Goal: Information Seeking & Learning: Learn about a topic

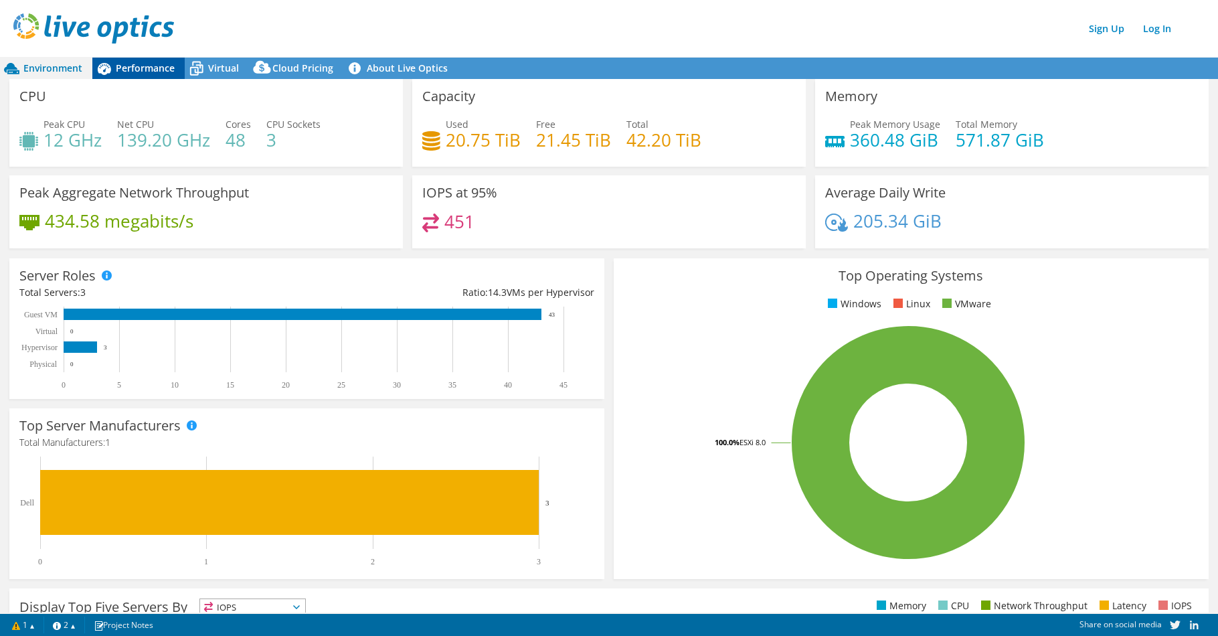
click at [159, 70] on span "Performance" at bounding box center [145, 68] width 59 height 13
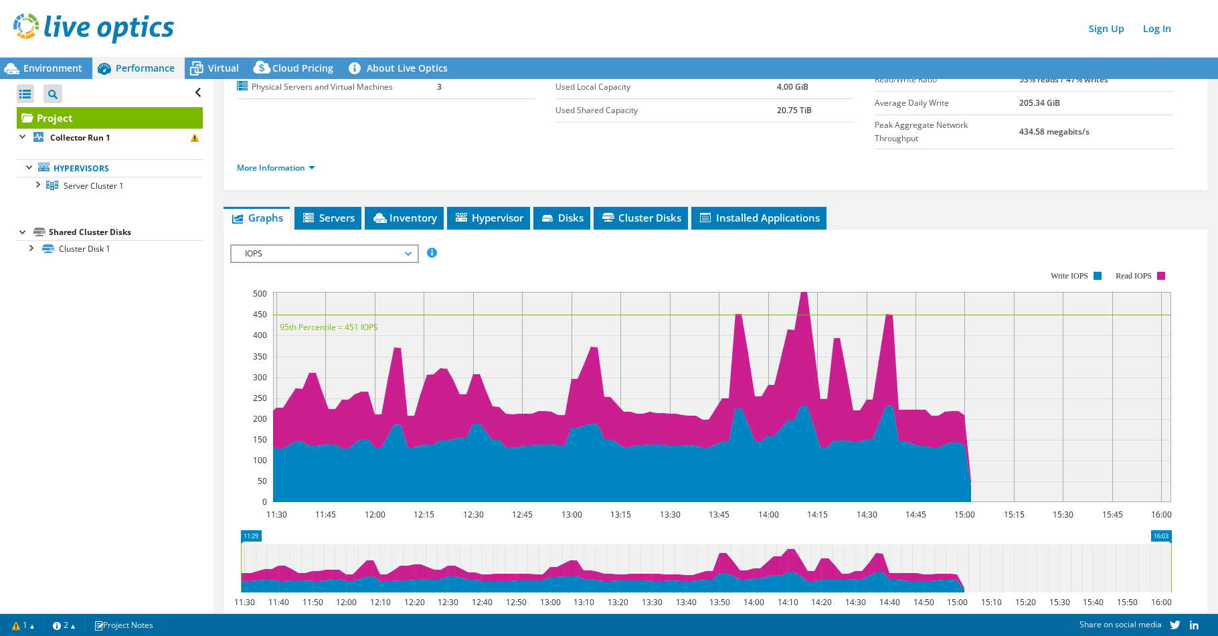
scroll to position [134, 0]
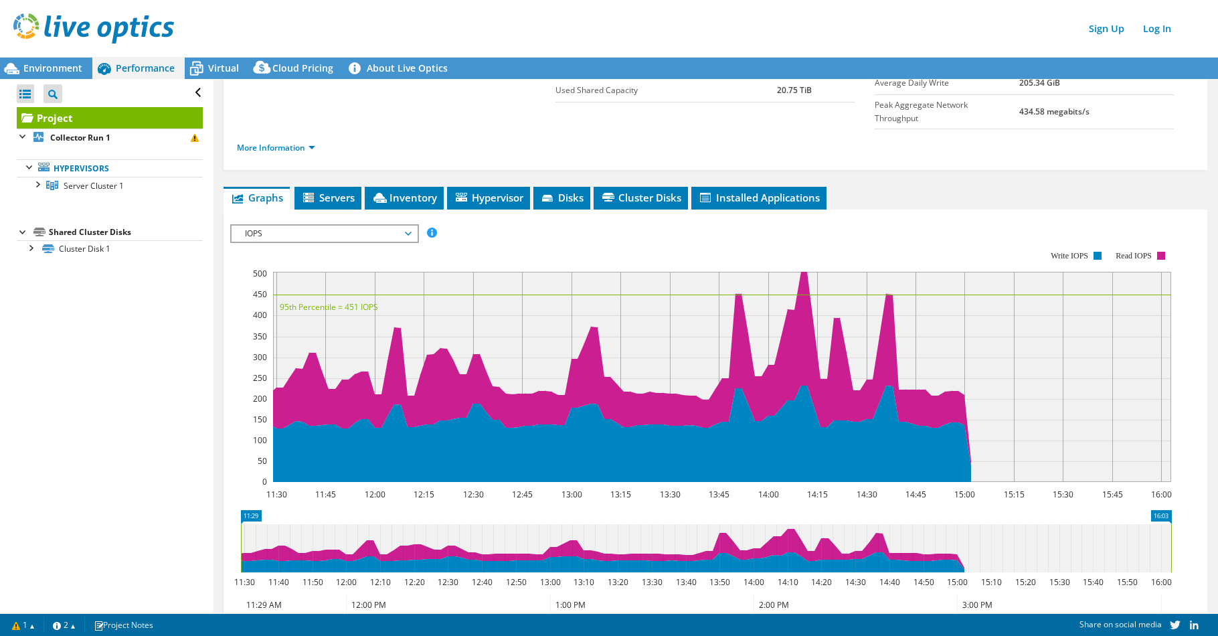
click at [415, 226] on span "IOPS" at bounding box center [324, 234] width 185 height 16
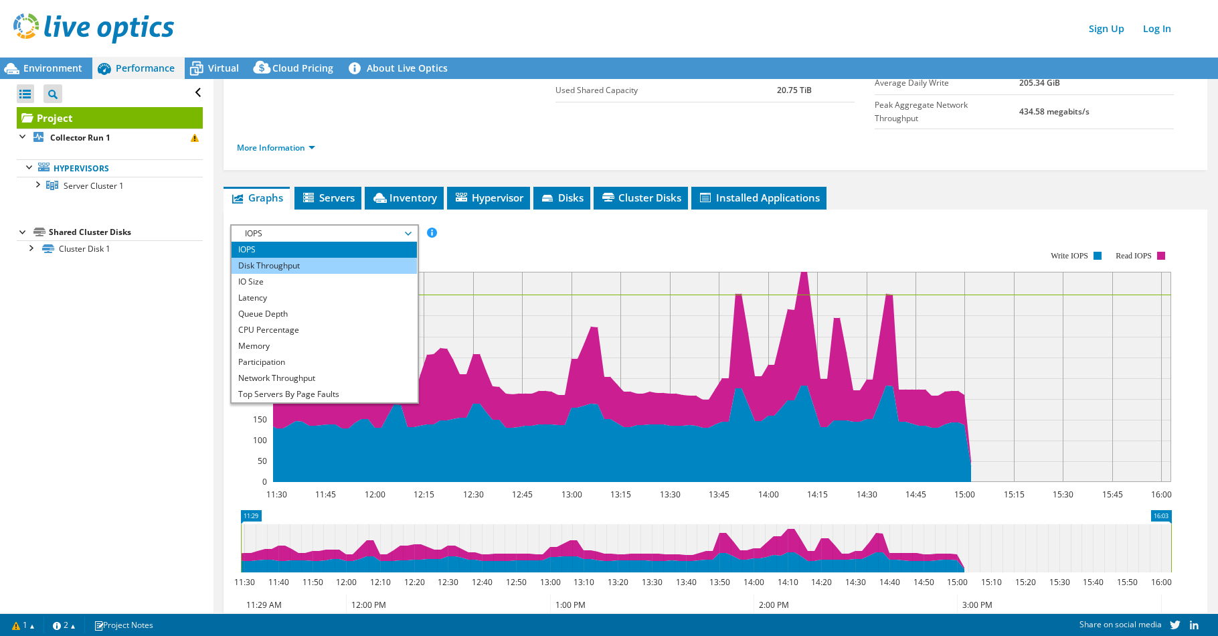
click at [353, 258] on li "Disk Throughput" at bounding box center [324, 266] width 185 height 16
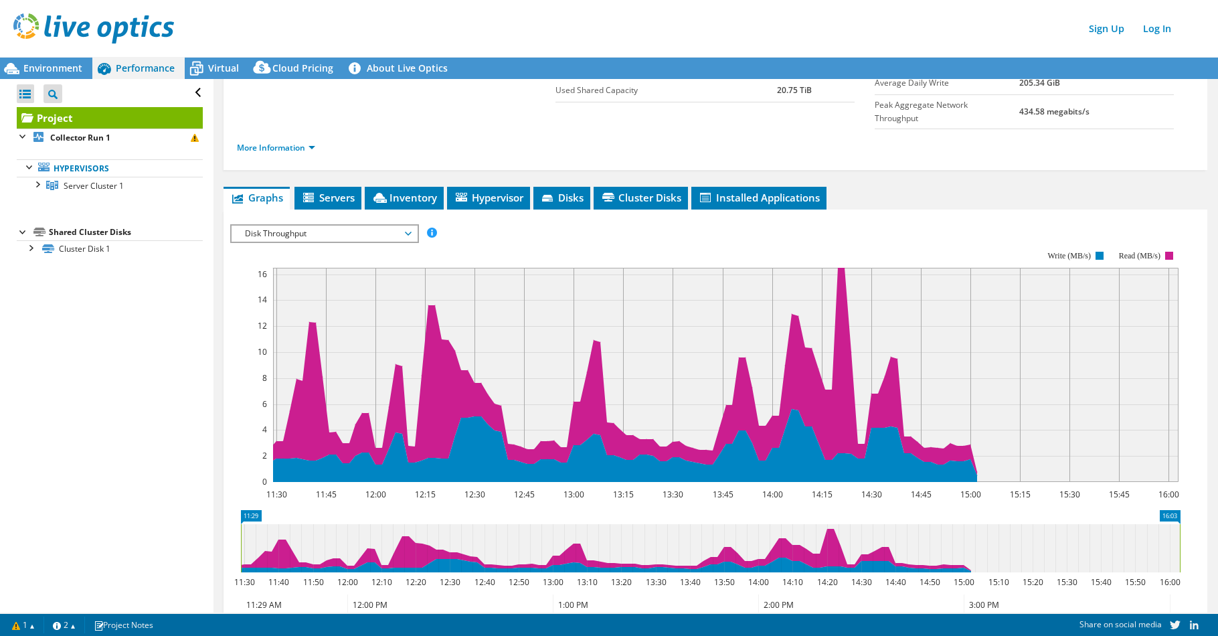
click at [412, 226] on span "Disk Throughput" at bounding box center [324, 234] width 185 height 16
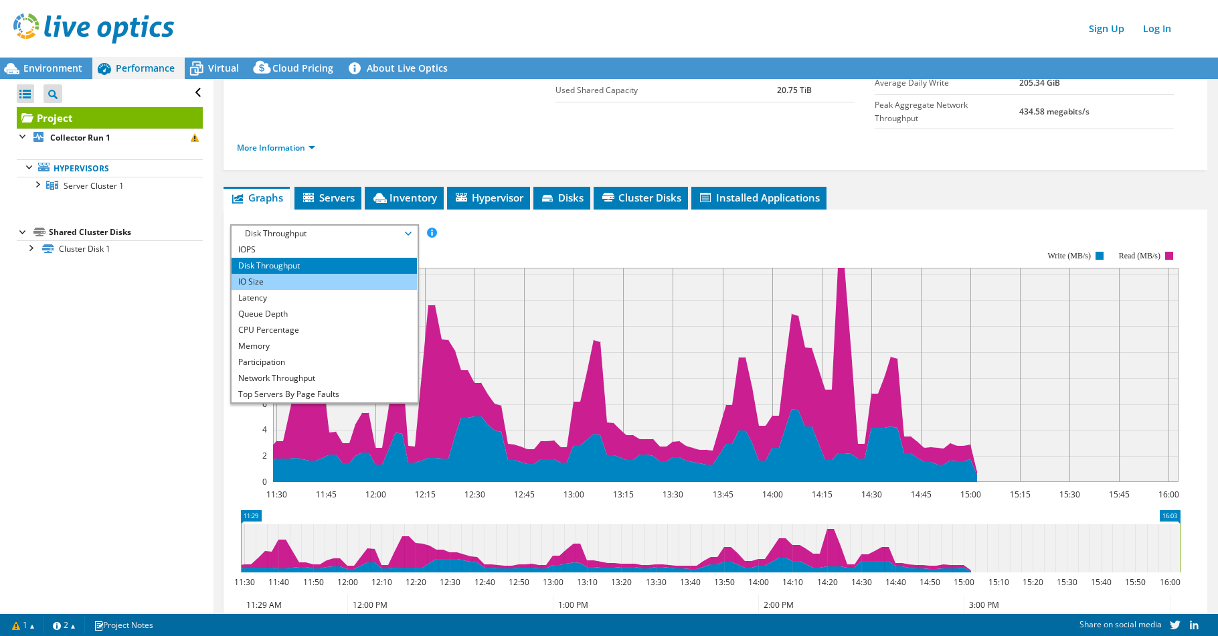
click at [346, 274] on li "IO Size" at bounding box center [324, 282] width 185 height 16
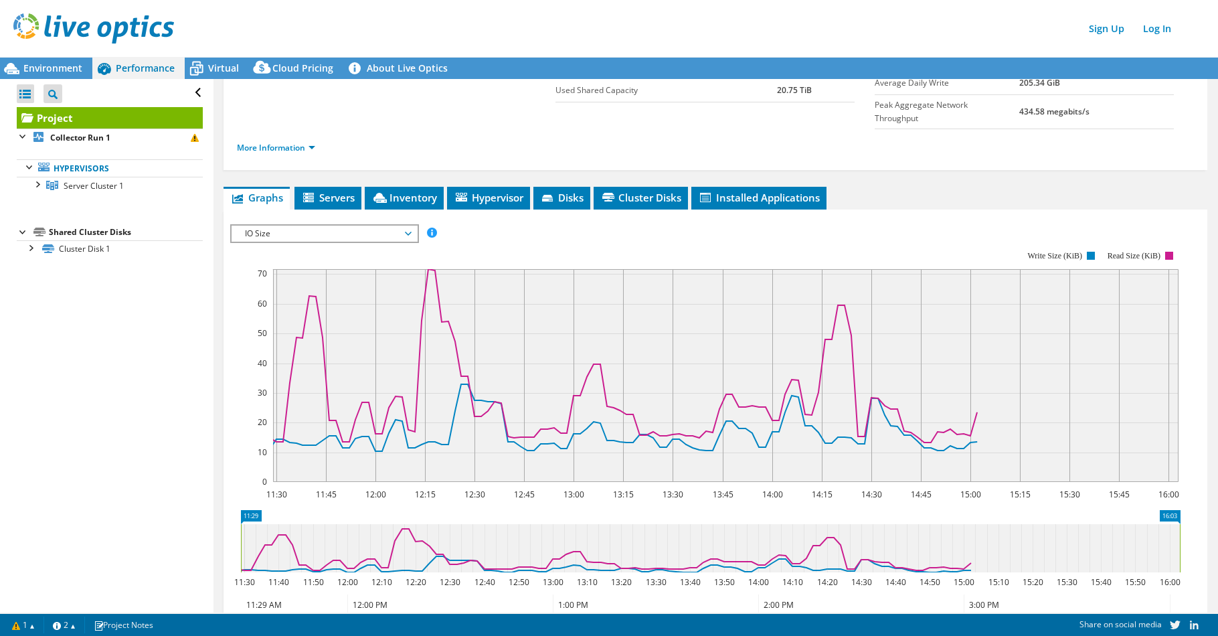
click at [407, 226] on span "IO Size" at bounding box center [324, 234] width 172 height 16
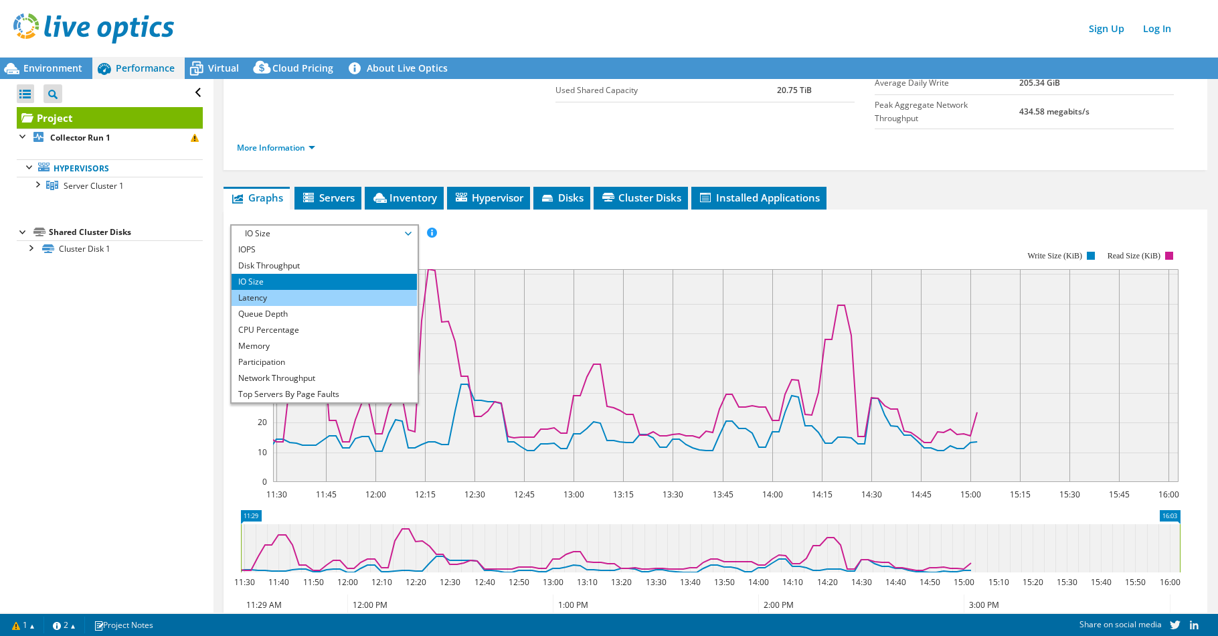
click at [299, 290] on li "Latency" at bounding box center [324, 298] width 185 height 16
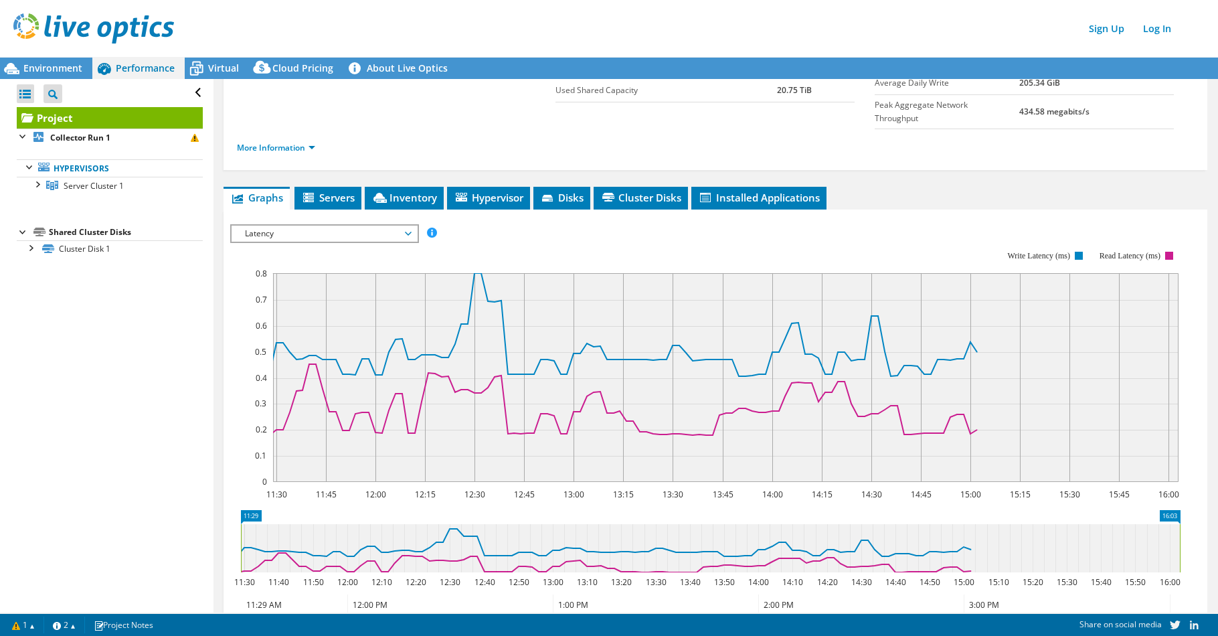
click at [405, 226] on span "Latency" at bounding box center [324, 234] width 172 height 16
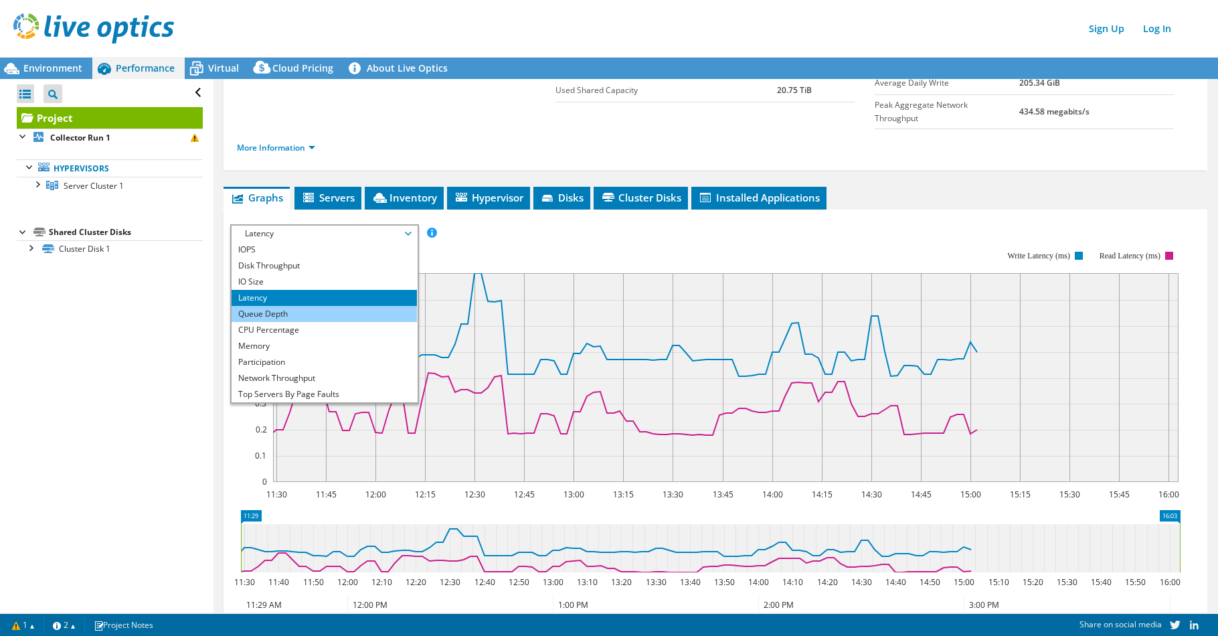
click at [331, 306] on li "Queue Depth" at bounding box center [324, 314] width 185 height 16
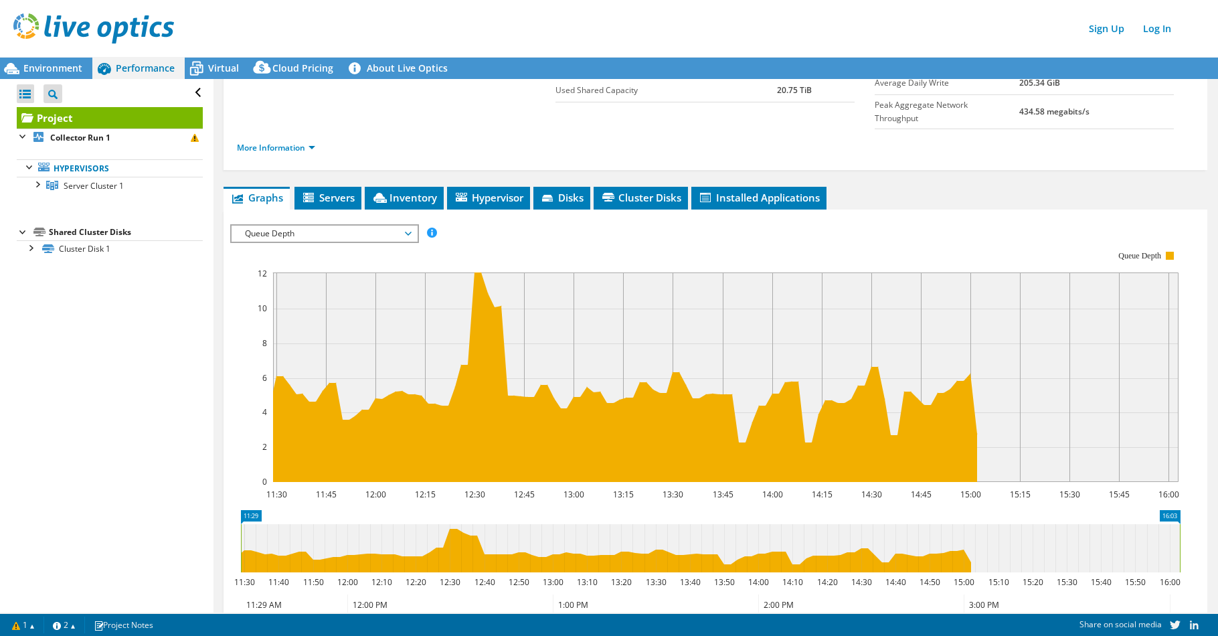
click at [412, 226] on span "Queue Depth" at bounding box center [324, 234] width 185 height 16
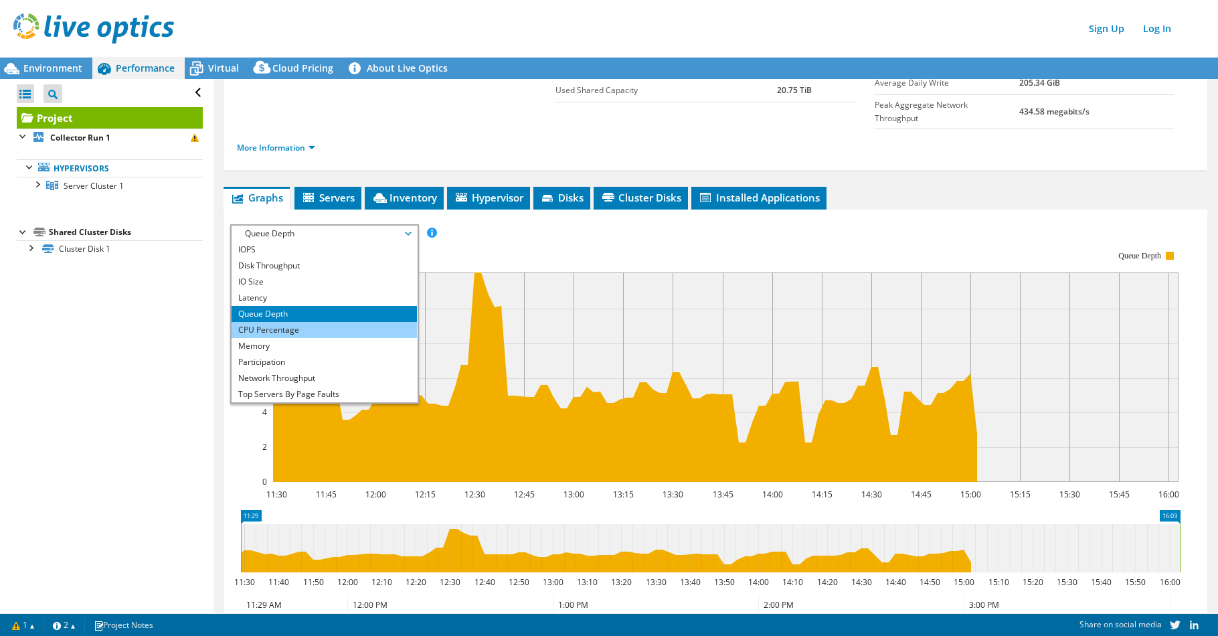
click at [314, 322] on li "CPU Percentage" at bounding box center [324, 330] width 185 height 16
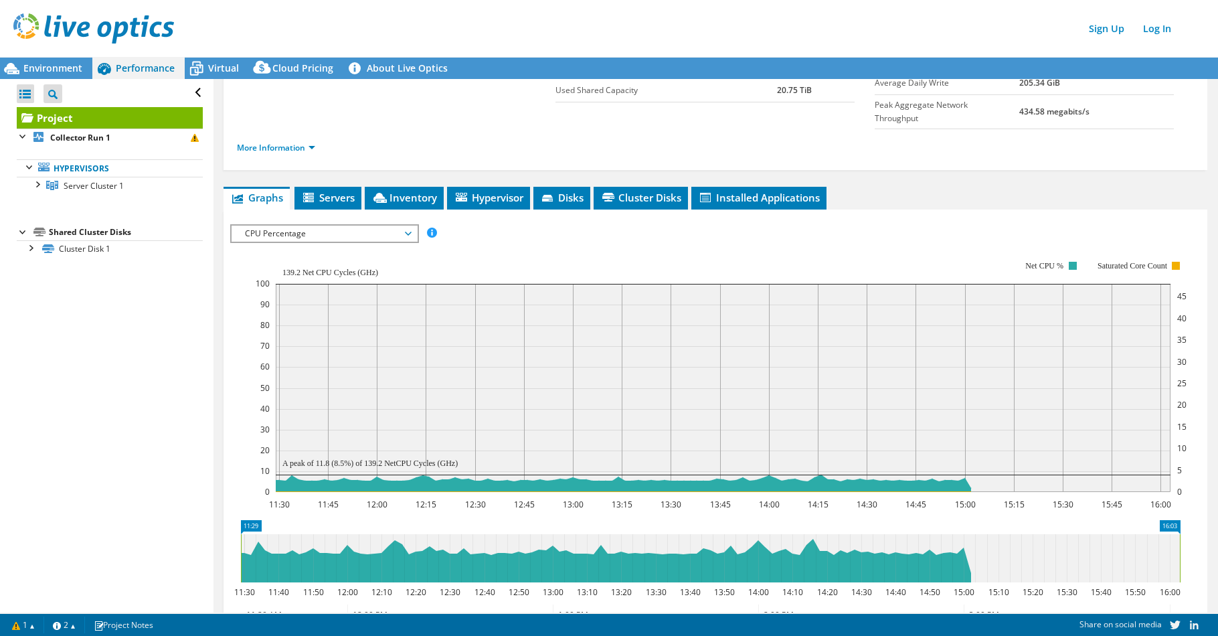
click at [408, 226] on span "CPU Percentage" at bounding box center [324, 234] width 172 height 16
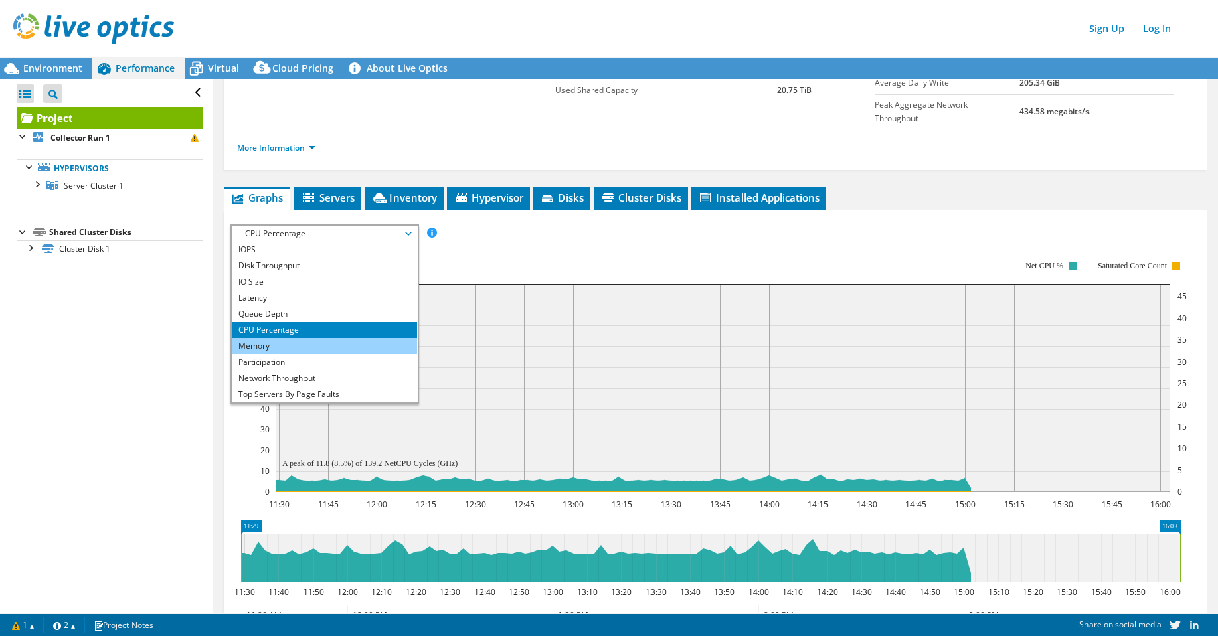
click at [324, 338] on li "Memory" at bounding box center [324, 346] width 185 height 16
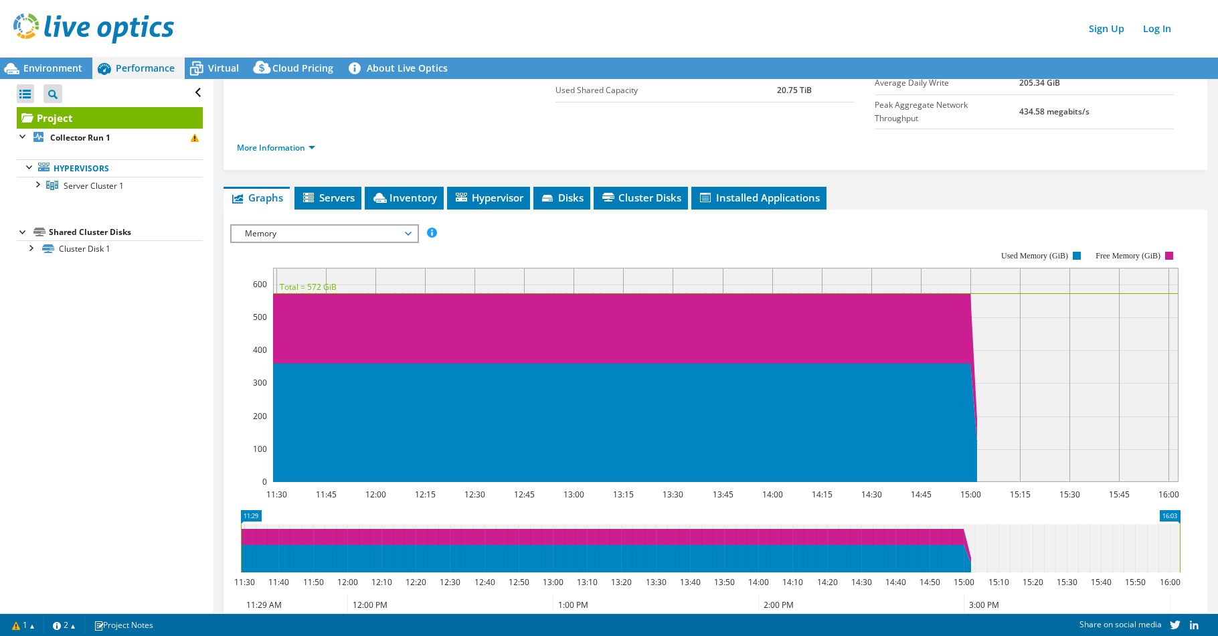
click at [409, 226] on span "Memory" at bounding box center [324, 234] width 172 height 16
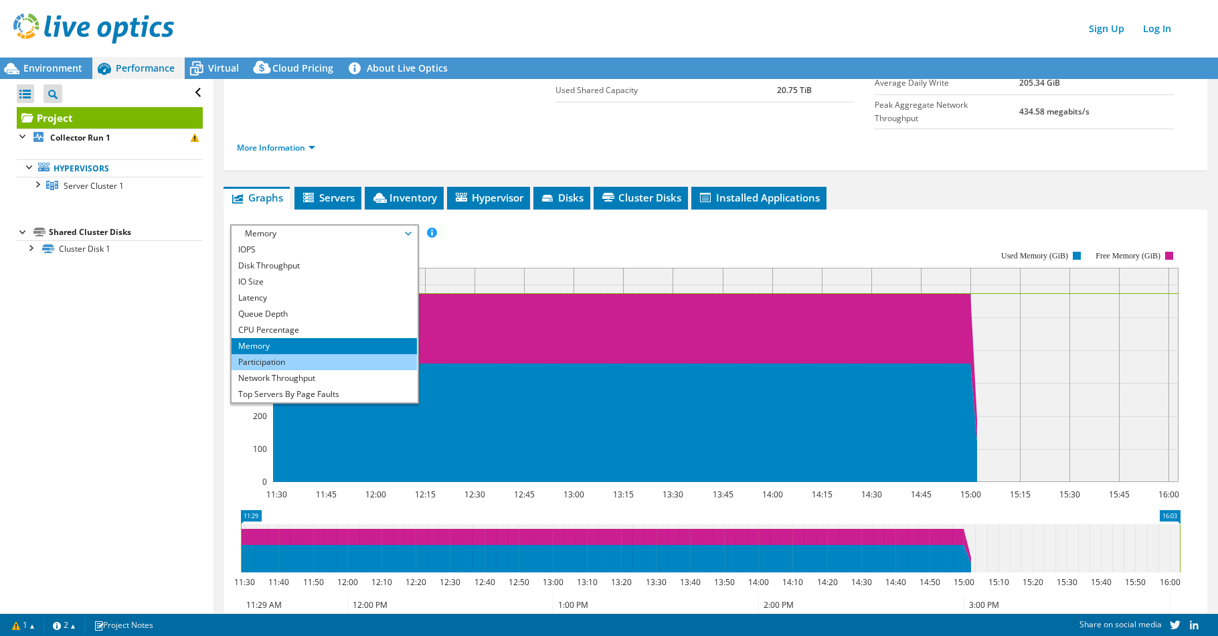
click at [309, 354] on li "Participation" at bounding box center [324, 362] width 185 height 16
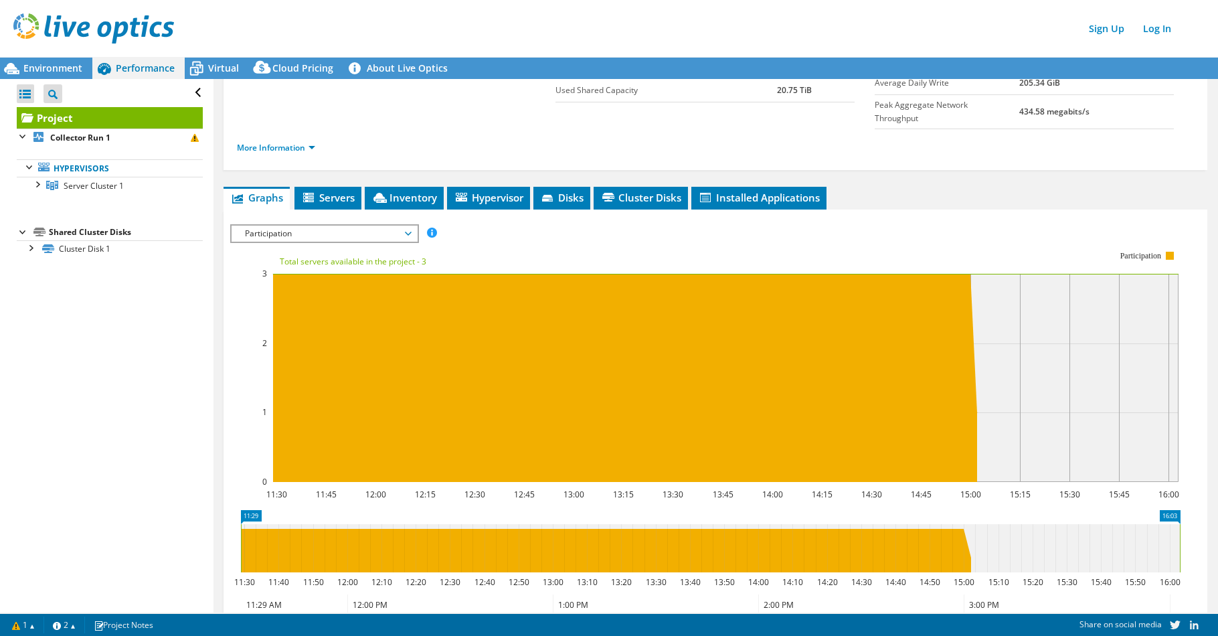
click at [412, 226] on span "Participation" at bounding box center [324, 234] width 185 height 16
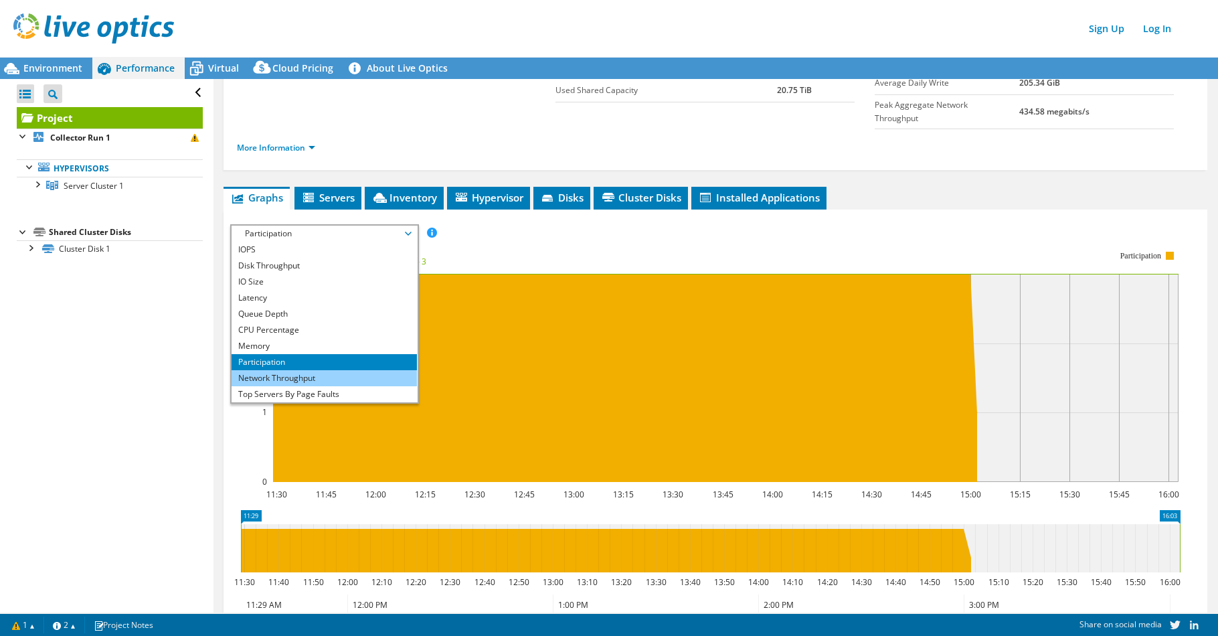
click at [336, 370] on li "Network Throughput" at bounding box center [324, 378] width 185 height 16
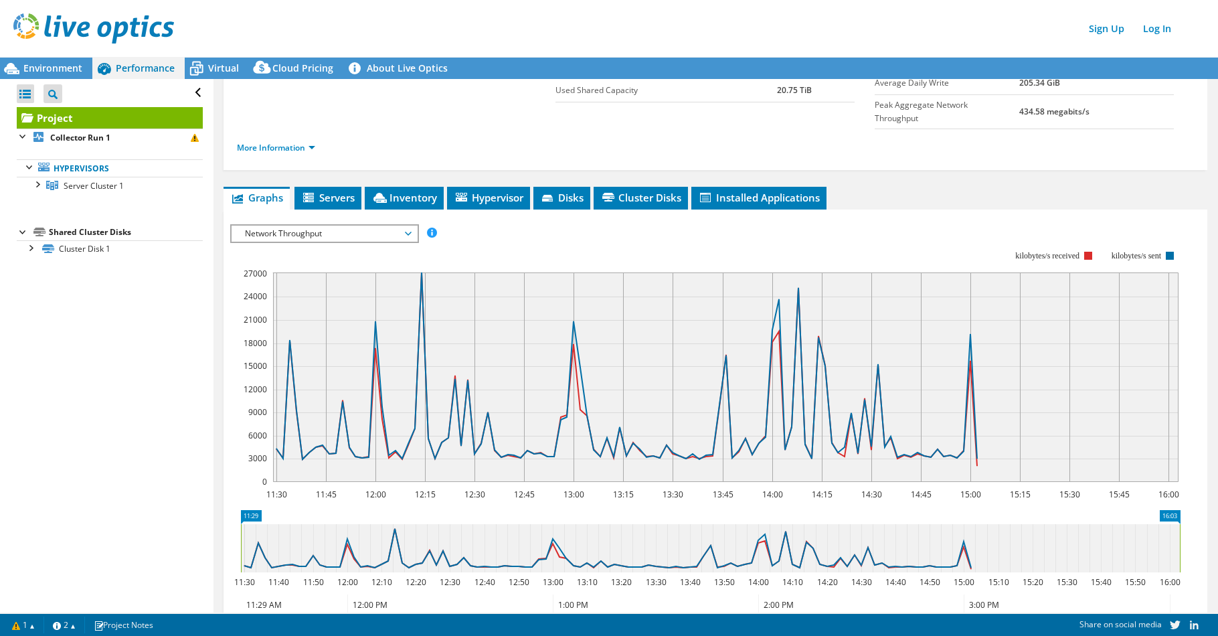
click at [408, 226] on span "Network Throughput" at bounding box center [324, 234] width 172 height 16
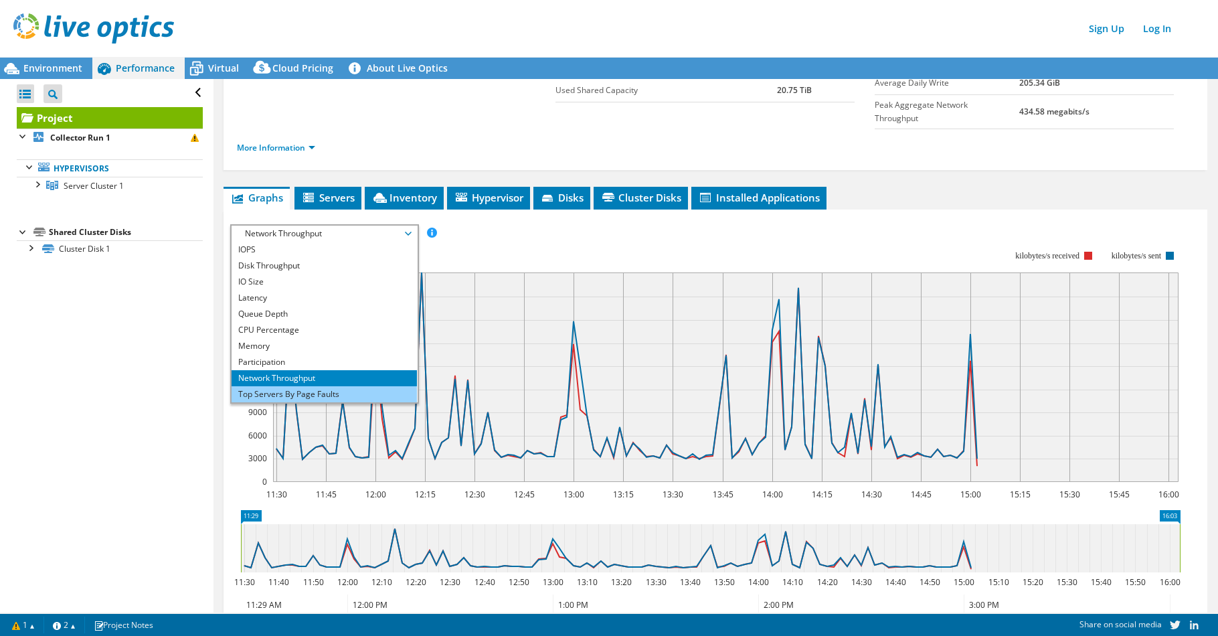
click at [313, 386] on li "Top Servers By Page Faults" at bounding box center [324, 394] width 185 height 16
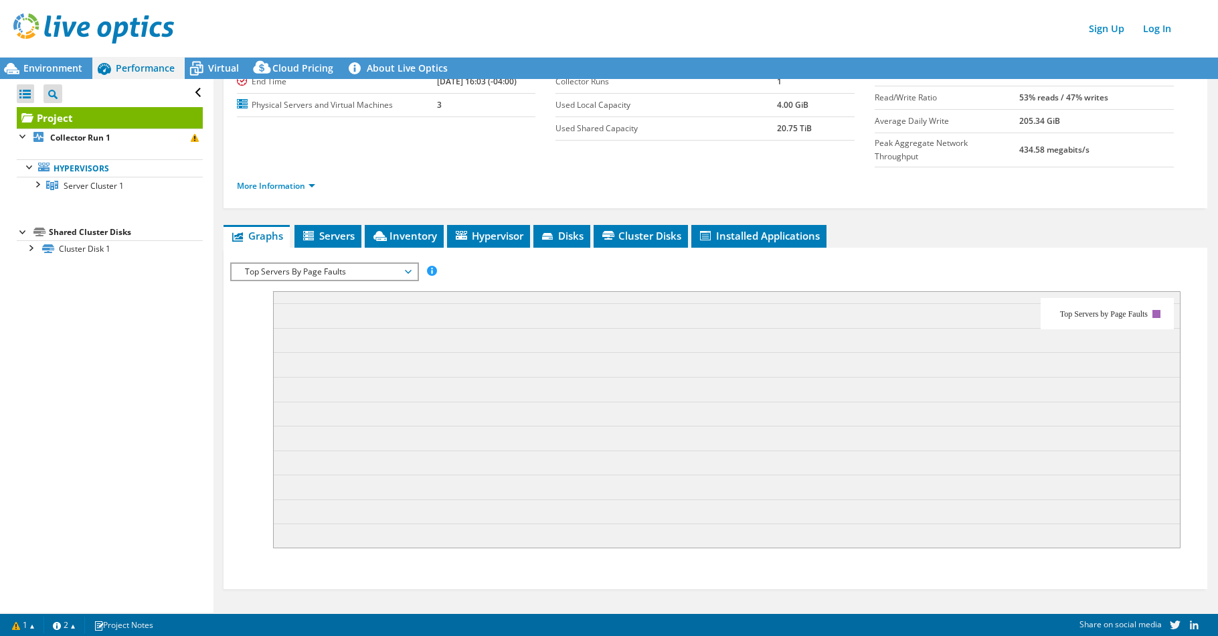
scroll to position [67, 0]
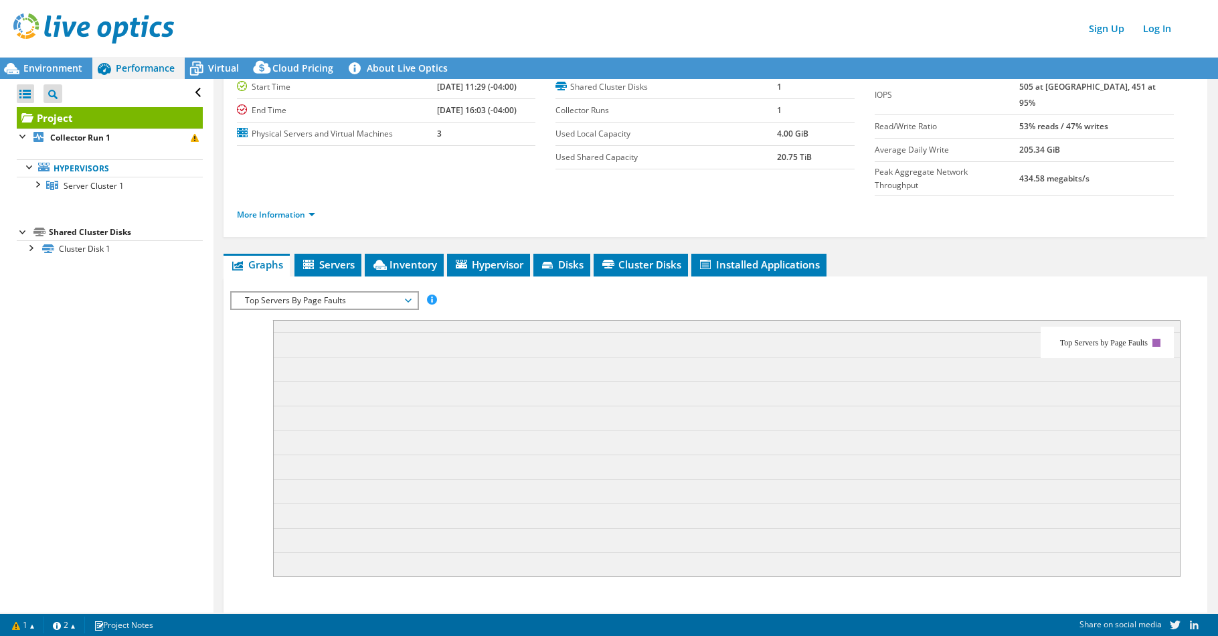
click at [413, 292] on span "Top Servers By Page Faults" at bounding box center [324, 300] width 185 height 16
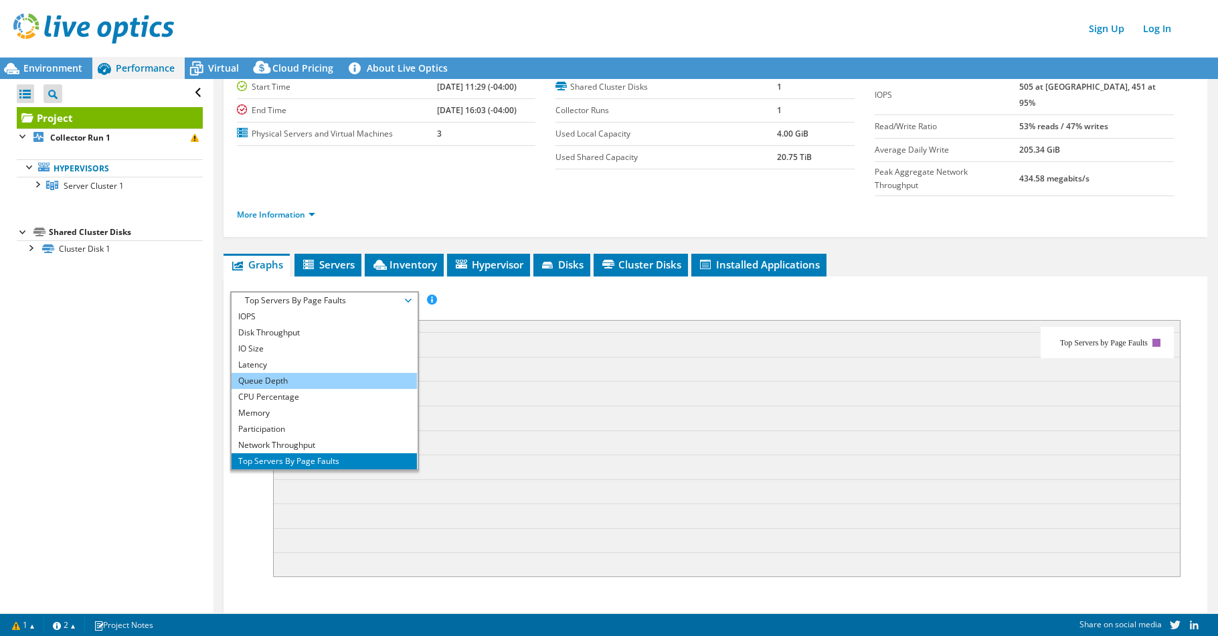
scroll to position [48, 0]
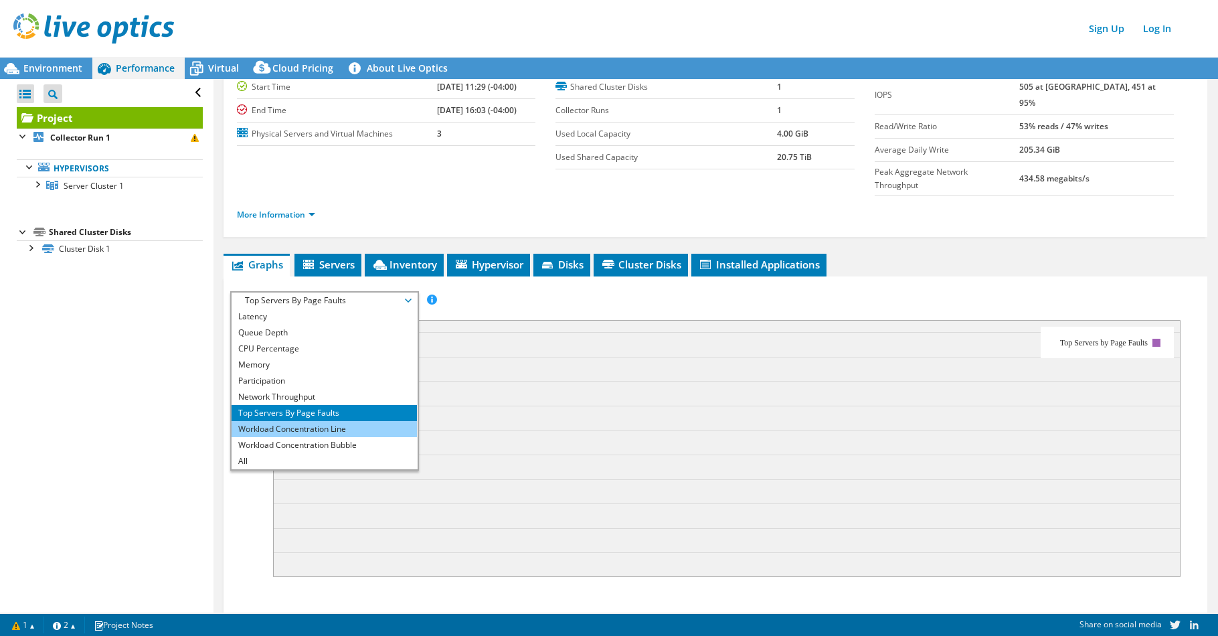
click at [339, 421] on li "Workload Concentration Line" at bounding box center [324, 429] width 185 height 16
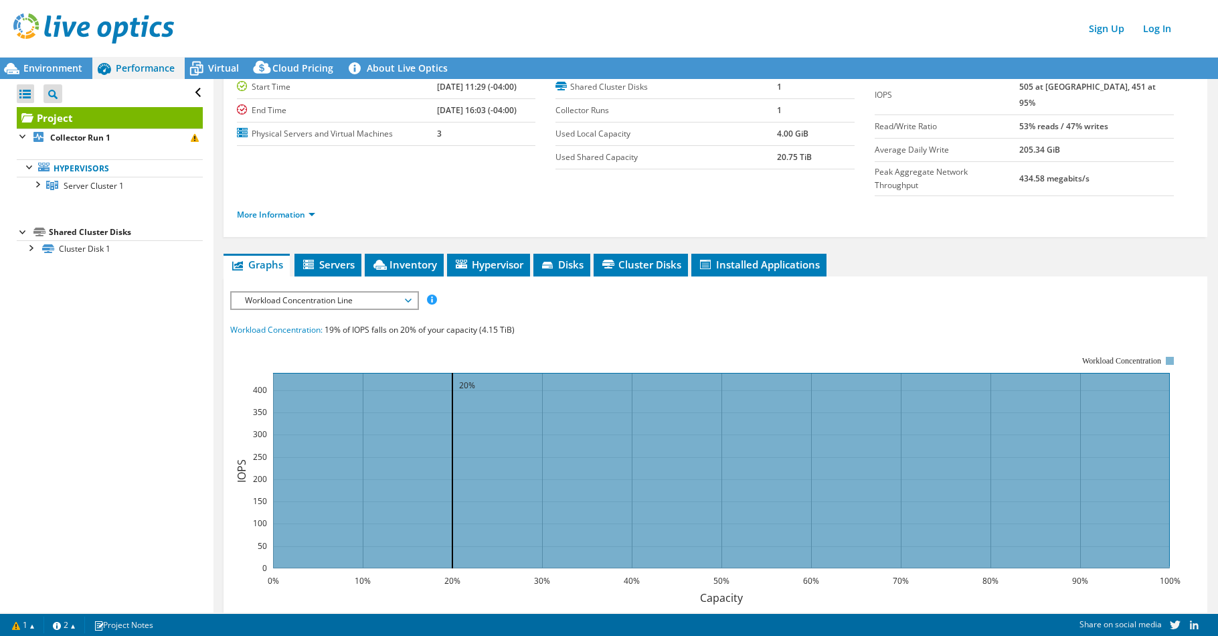
click at [407, 292] on span "Workload Concentration Line" at bounding box center [324, 300] width 172 height 16
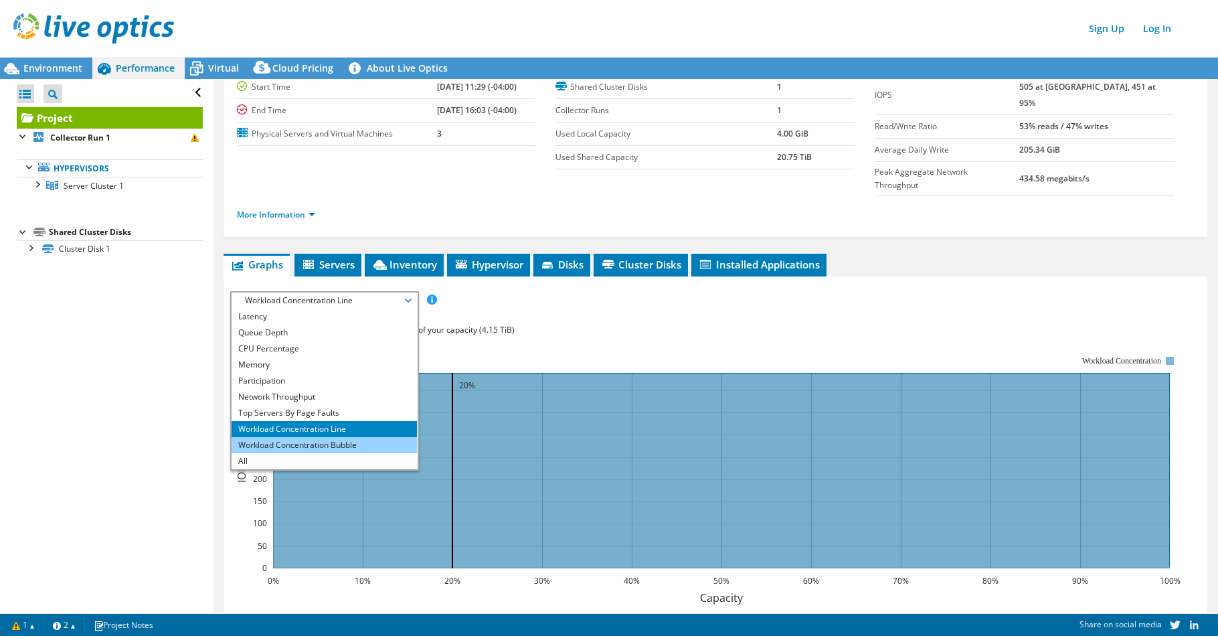
click at [323, 437] on li "Workload Concentration Bubble" at bounding box center [324, 445] width 185 height 16
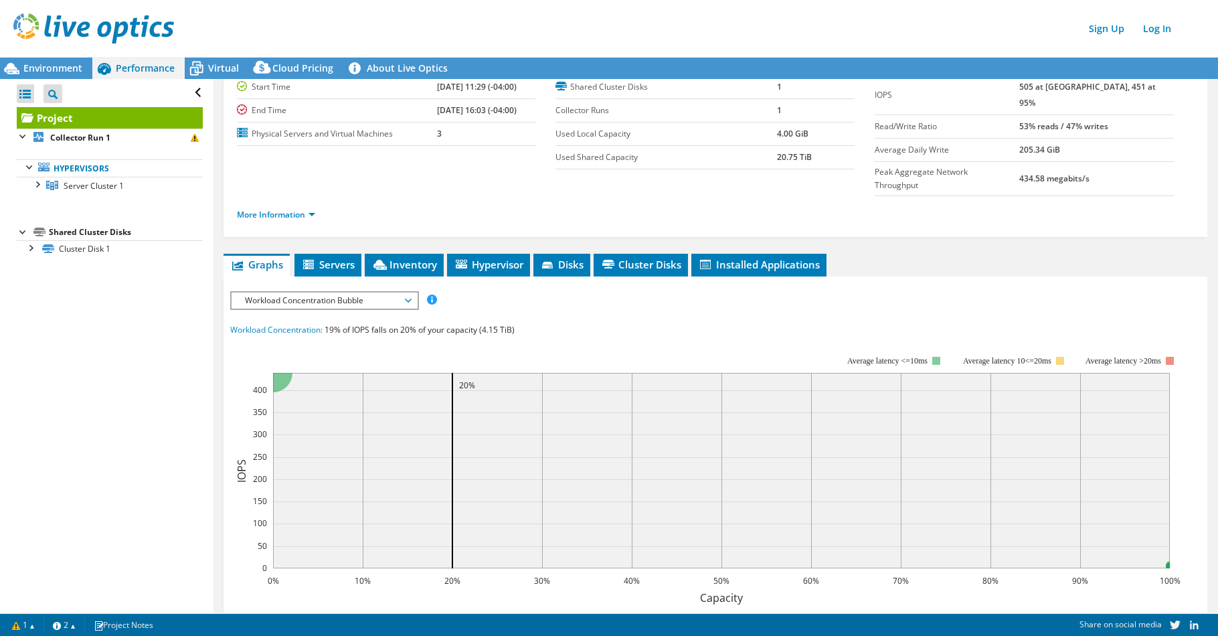
click at [418, 291] on div "Workload Concentration Bubble IOPS Disk Throughput IO Size Latency Queue Depth …" at bounding box center [324, 300] width 189 height 19
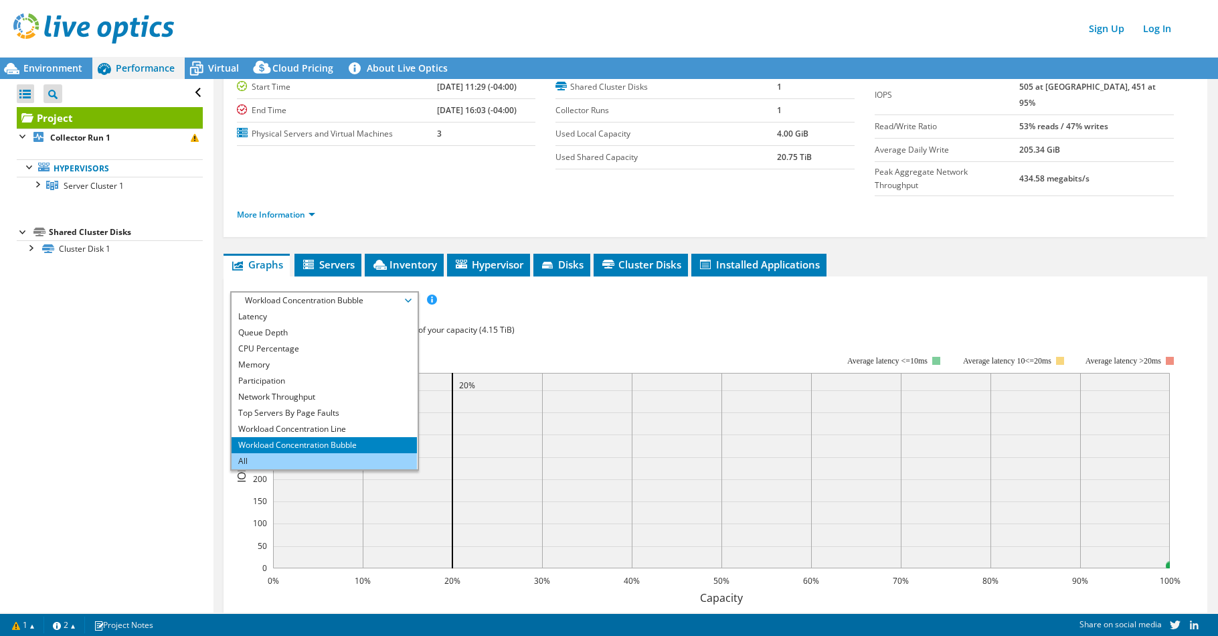
click at [341, 453] on li "All" at bounding box center [324, 461] width 185 height 16
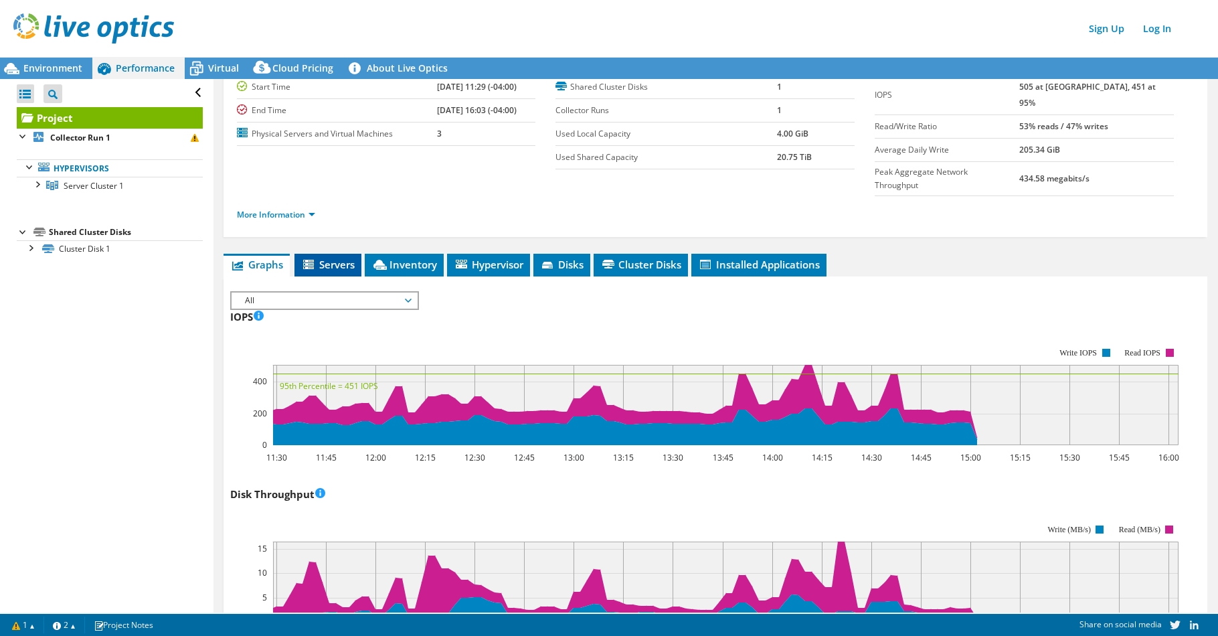
click at [343, 258] on span "Servers" at bounding box center [328, 264] width 54 height 13
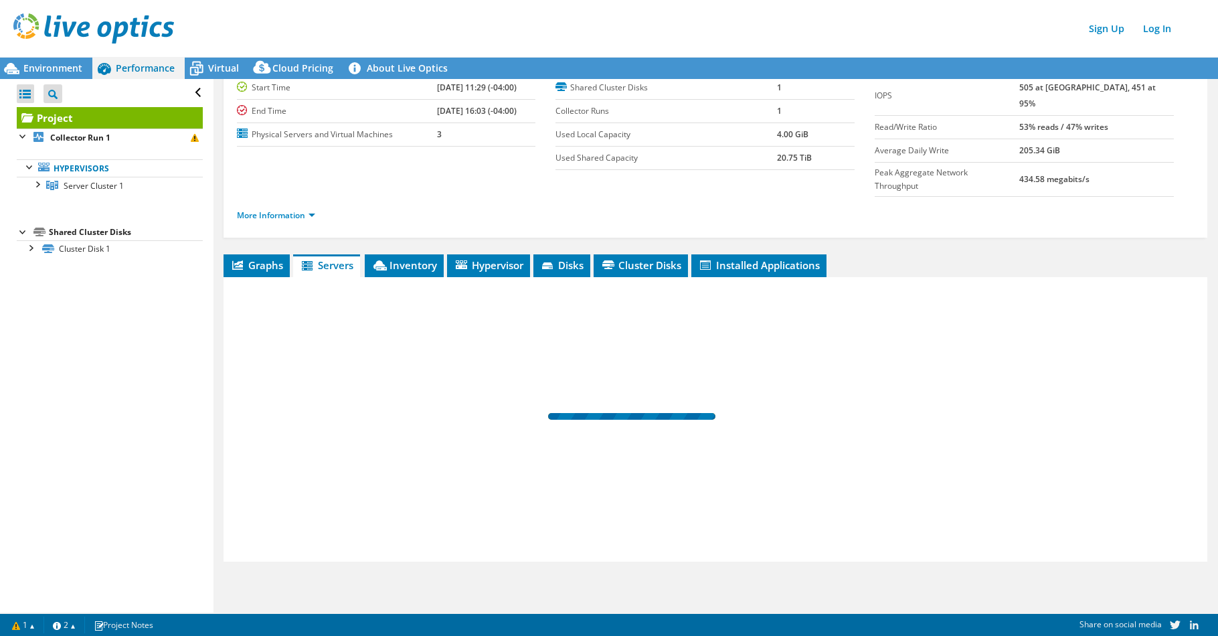
scroll to position [37, 0]
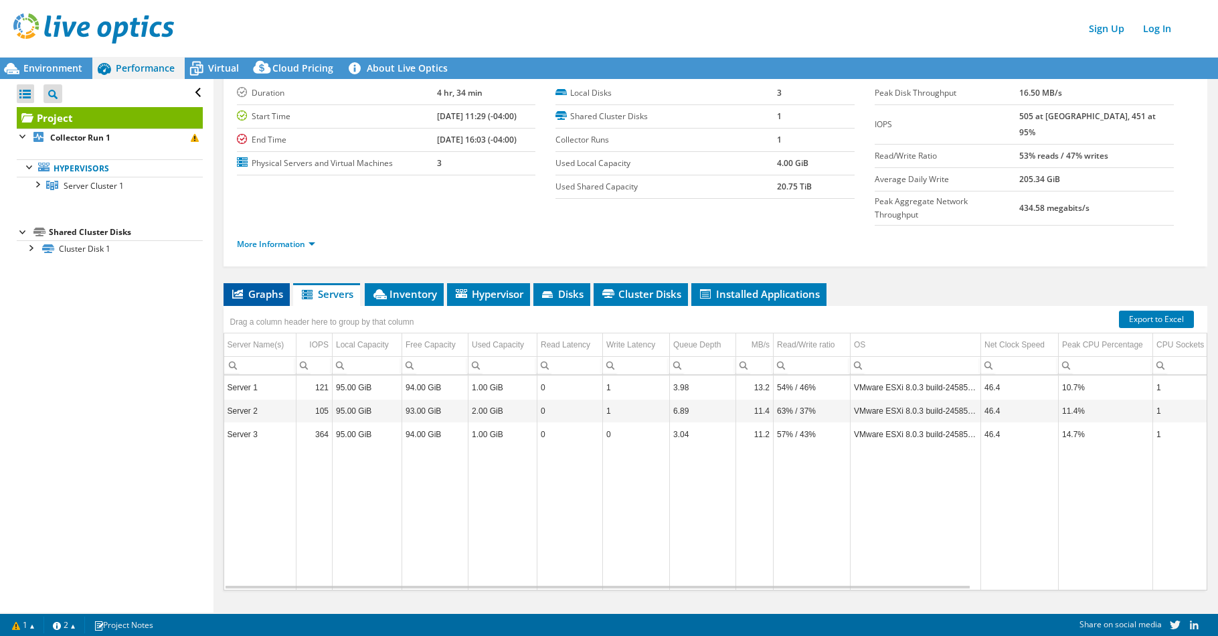
click at [261, 287] on span "Graphs" at bounding box center [256, 293] width 53 height 13
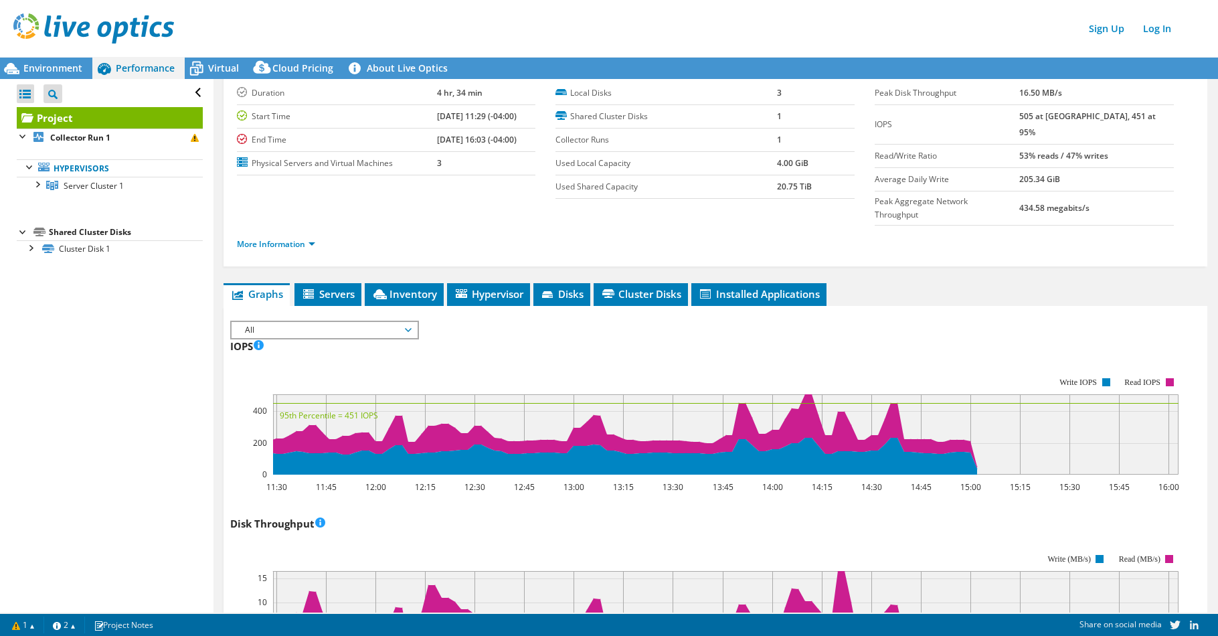
scroll to position [67, 0]
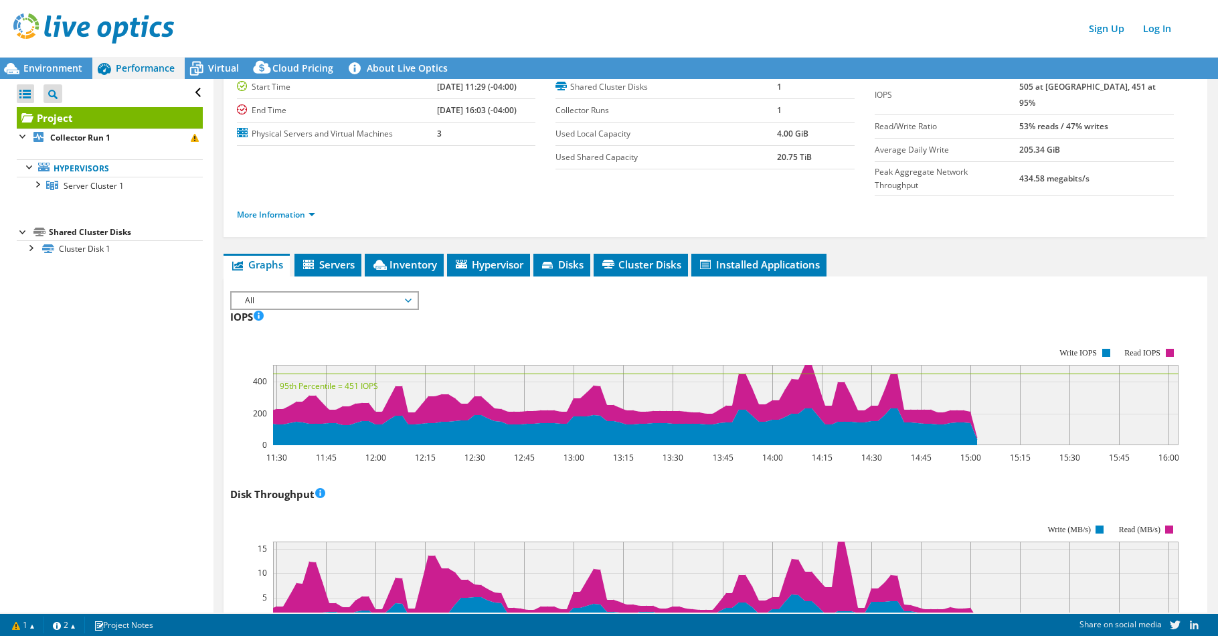
click at [270, 291] on div "All IOPS Disk Throughput IO Size Latency Queue Depth CPU Percentage Memory Page…" at bounding box center [324, 300] width 189 height 19
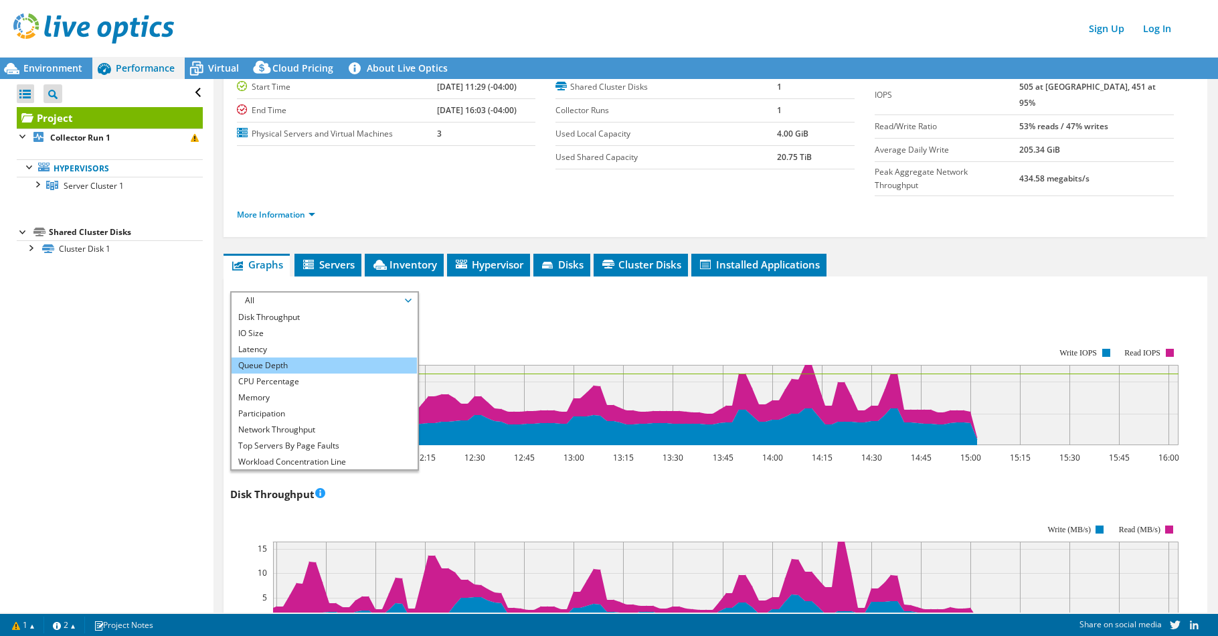
scroll to position [0, 0]
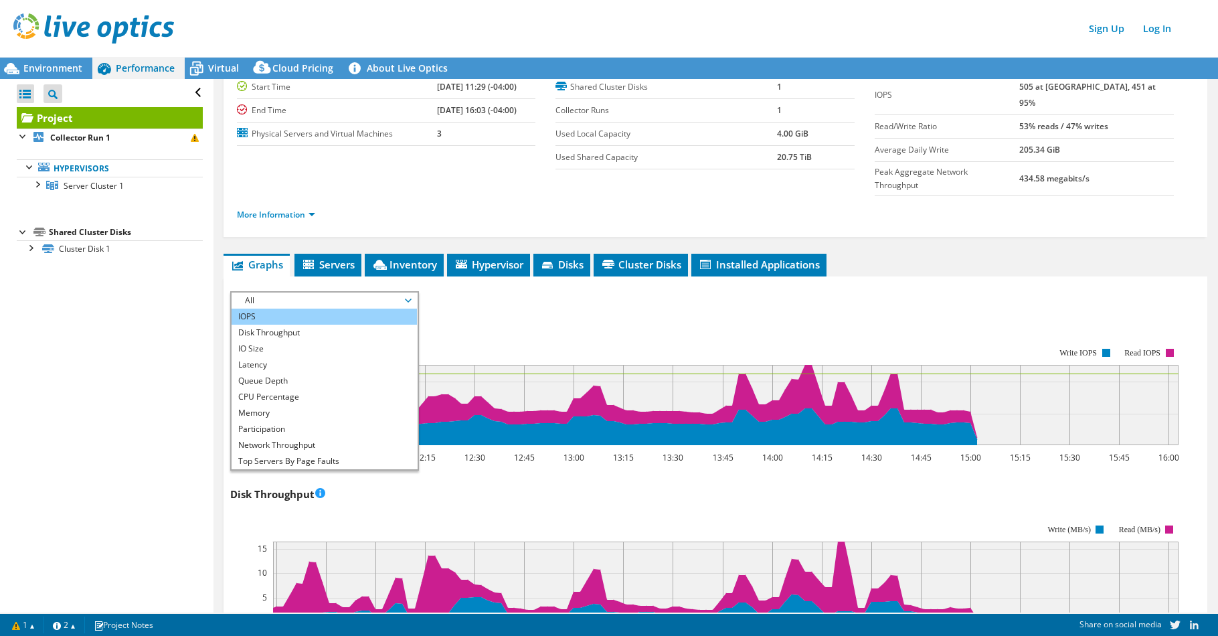
click at [274, 308] on li "IOPS" at bounding box center [324, 316] width 185 height 16
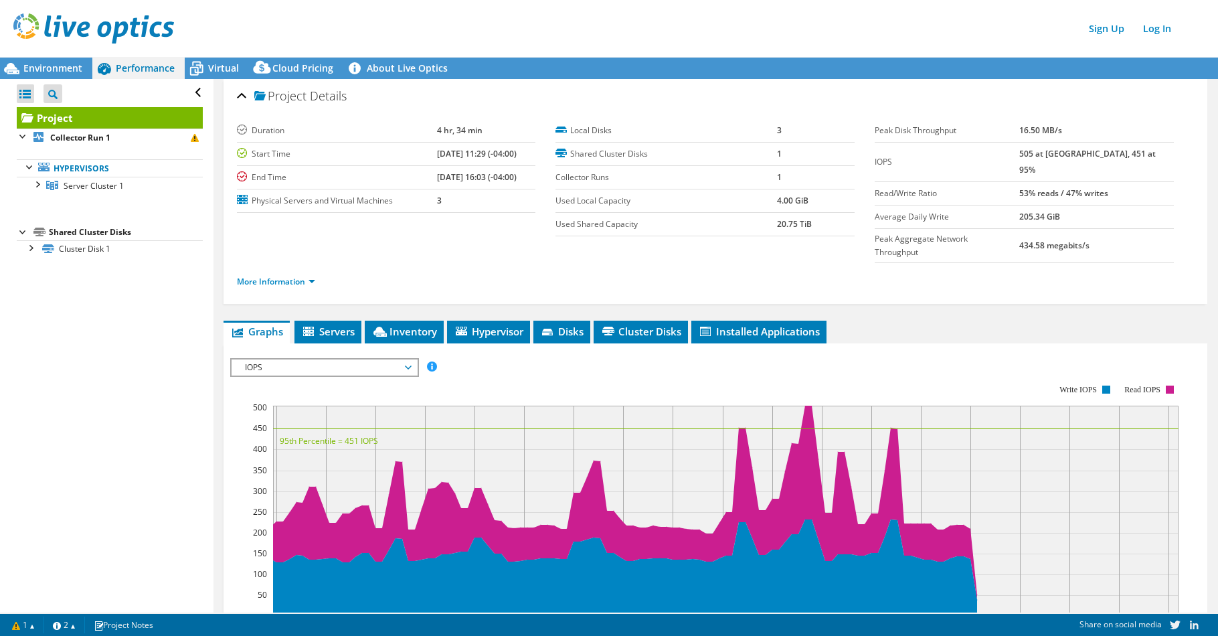
click at [317, 274] on li "More Information" at bounding box center [280, 281] width 86 height 15
click at [313, 276] on link "More Information" at bounding box center [276, 281] width 78 height 11
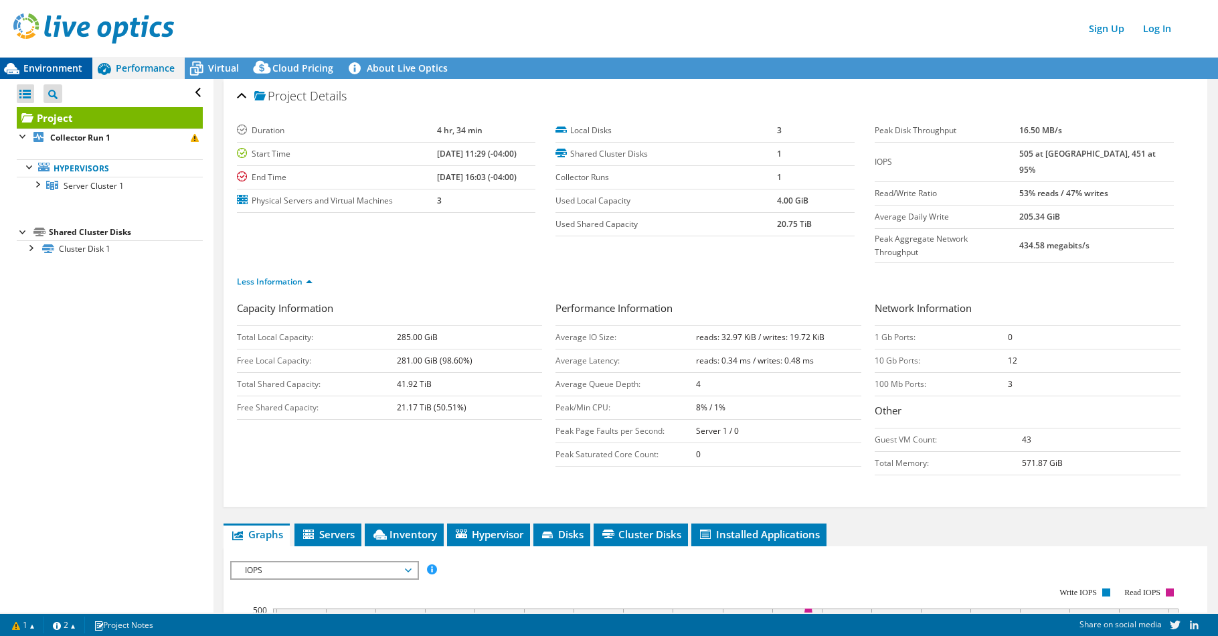
click at [71, 72] on span "Environment" at bounding box center [52, 68] width 59 height 13
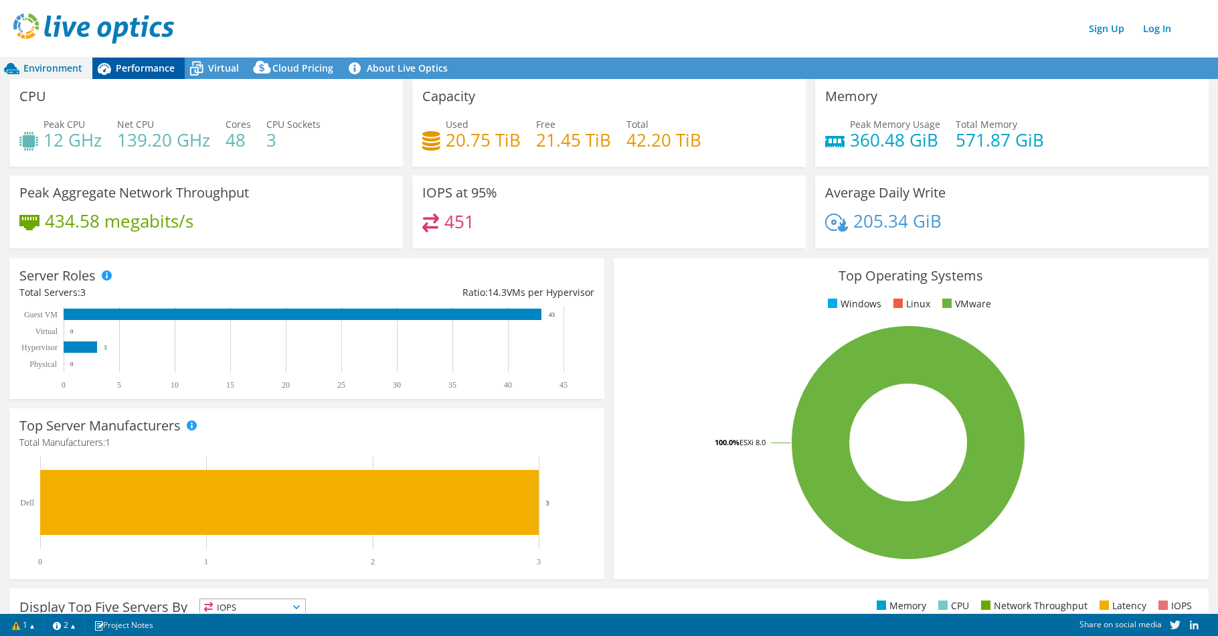
click at [120, 70] on span "Performance" at bounding box center [145, 68] width 59 height 13
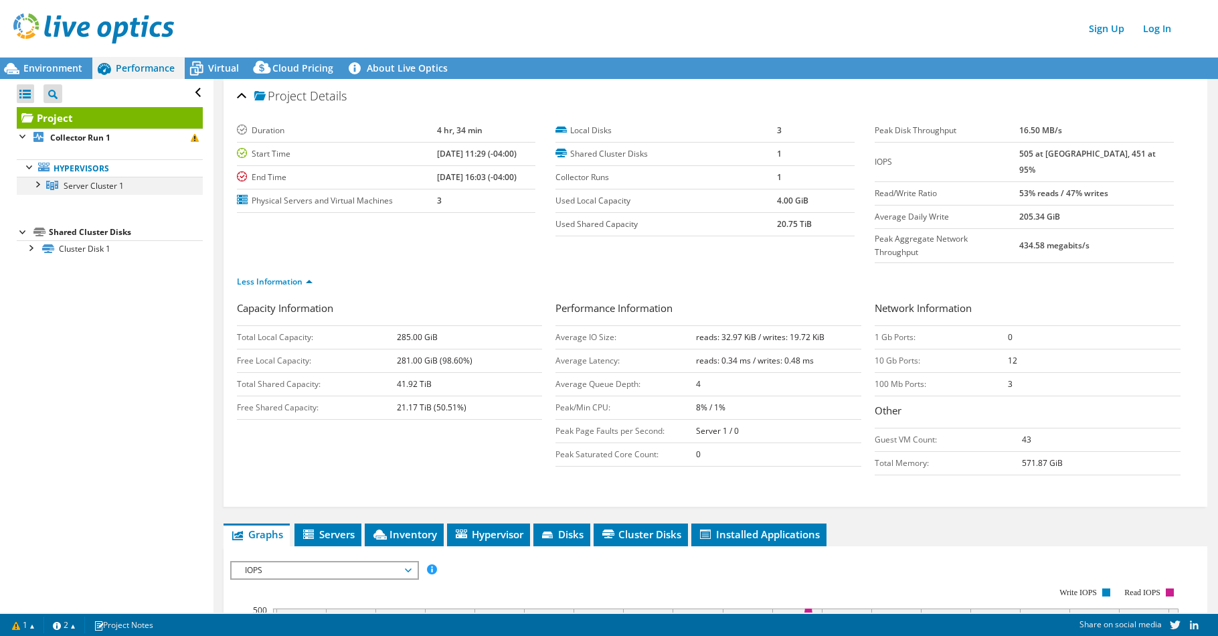
click at [35, 187] on div at bounding box center [36, 183] width 13 height 13
click at [47, 206] on div at bounding box center [43, 201] width 13 height 13
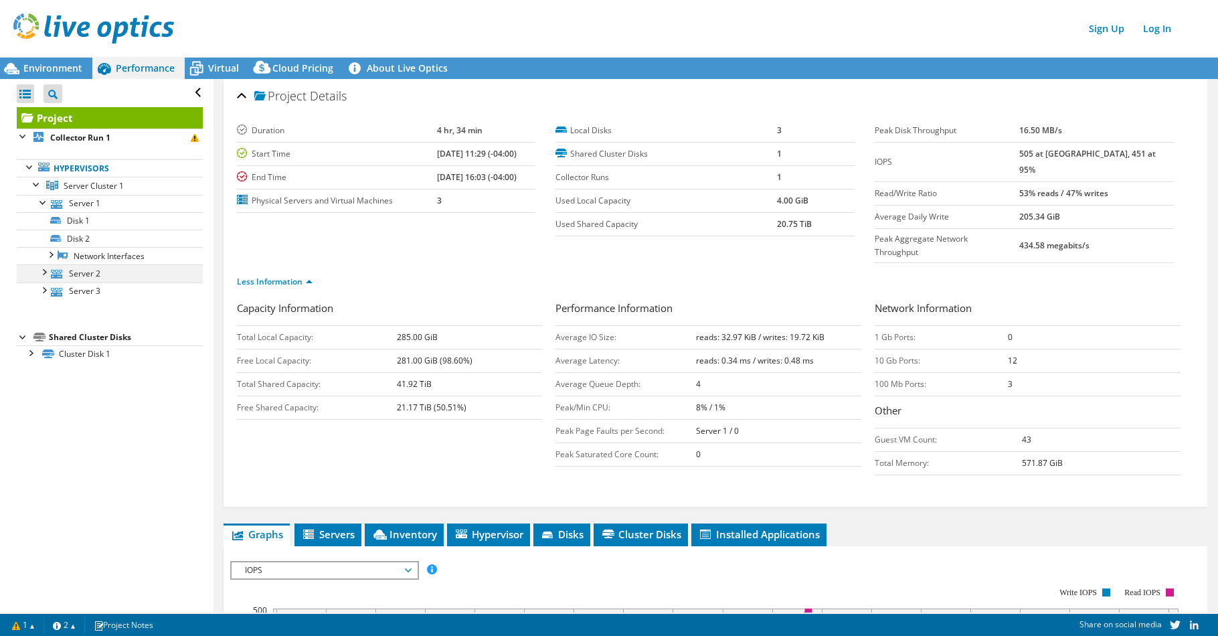
click at [46, 275] on div at bounding box center [43, 270] width 13 height 13
click at [41, 341] on div at bounding box center [43, 341] width 13 height 13
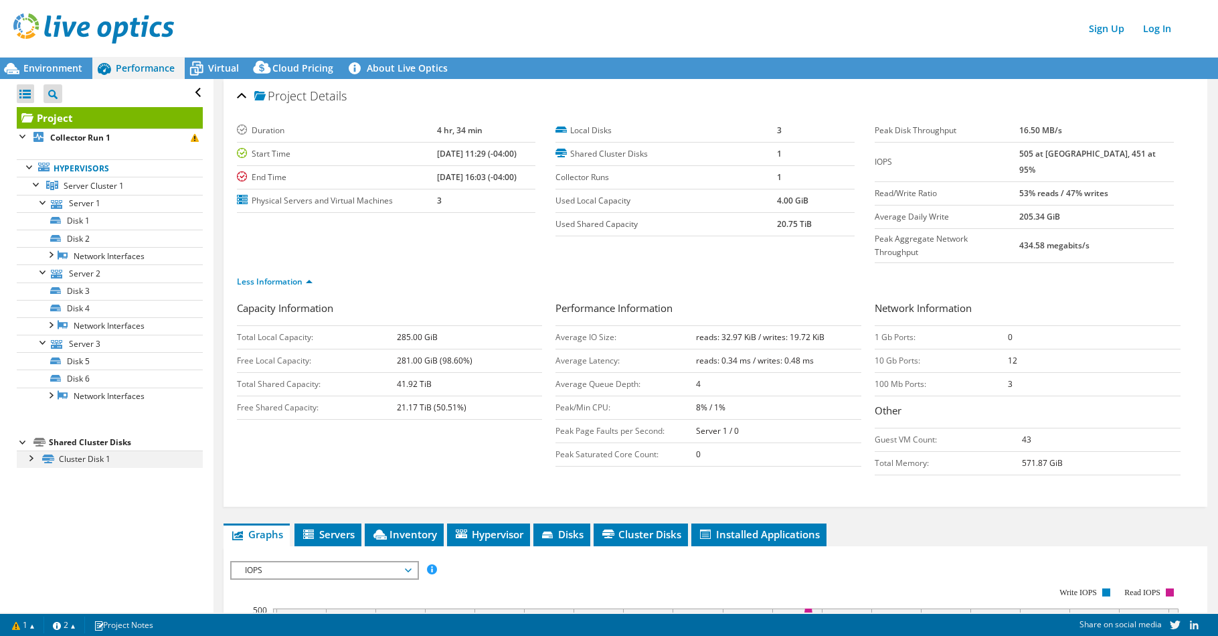
click at [32, 456] on div at bounding box center [29, 456] width 13 height 13
click at [64, 480] on link "Disk 2 | Server 1" at bounding box center [110, 476] width 186 height 17
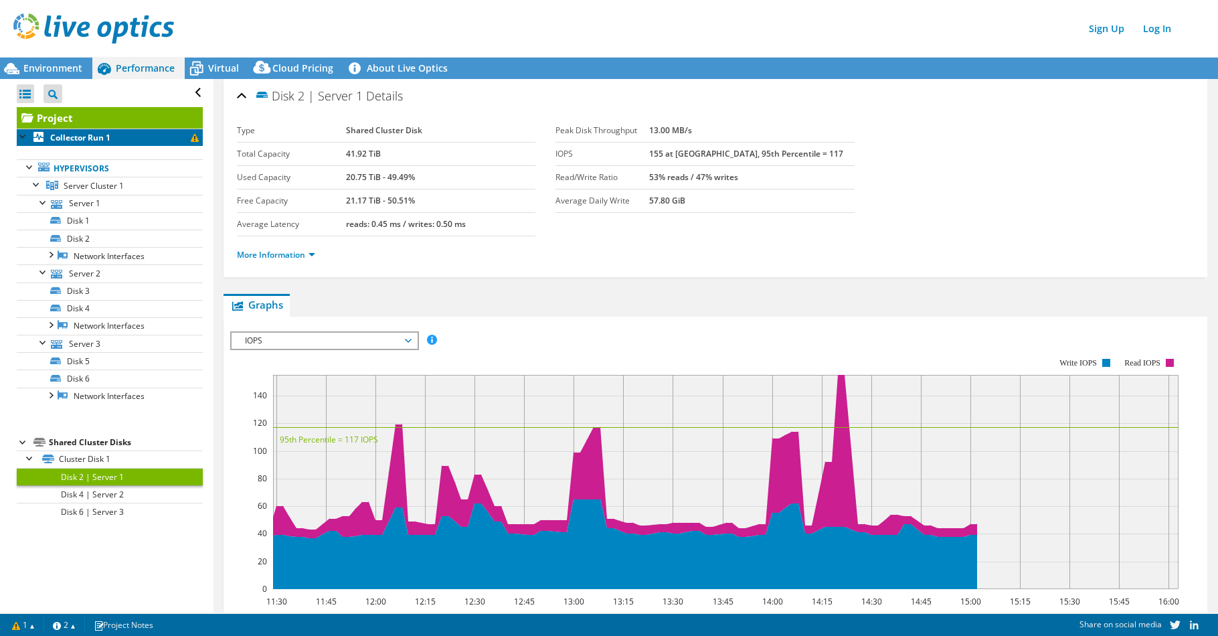
click at [82, 141] on b "Collector Run 1" at bounding box center [80, 137] width 60 height 11
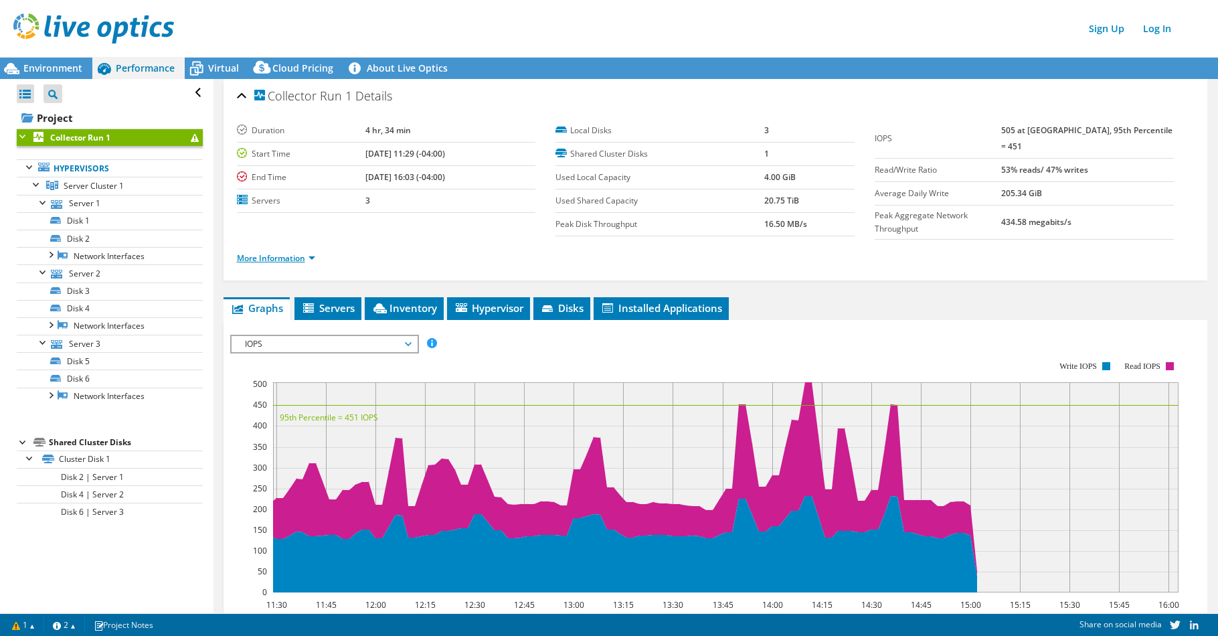
click at [270, 252] on link "More Information" at bounding box center [276, 257] width 78 height 11
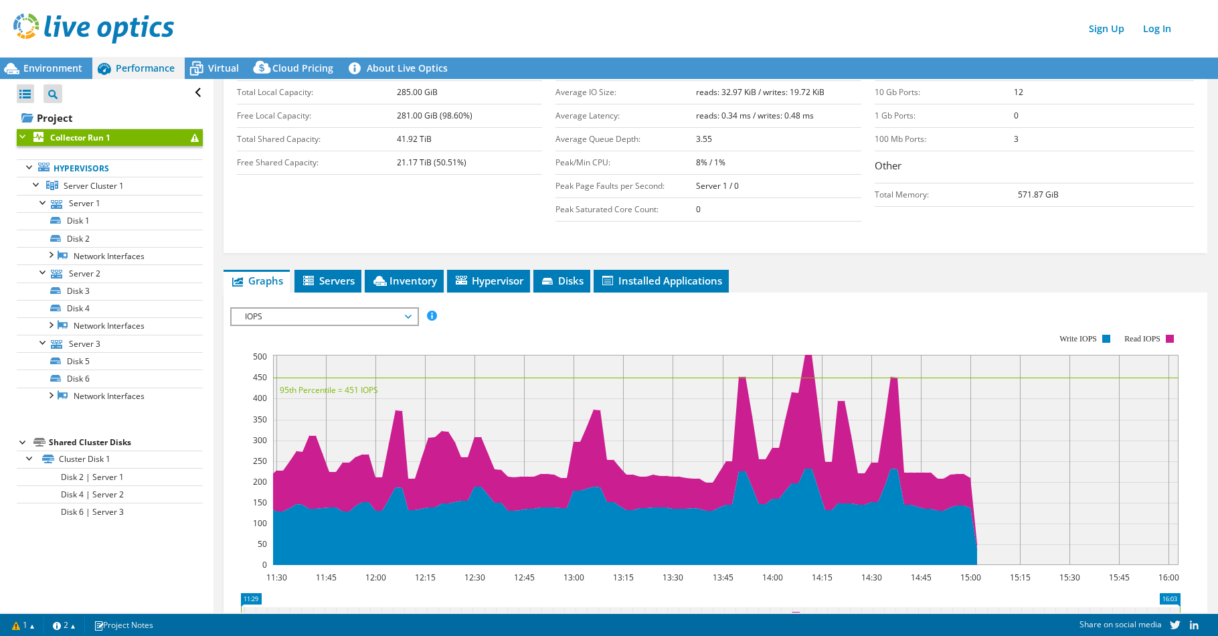
scroll to position [268, 0]
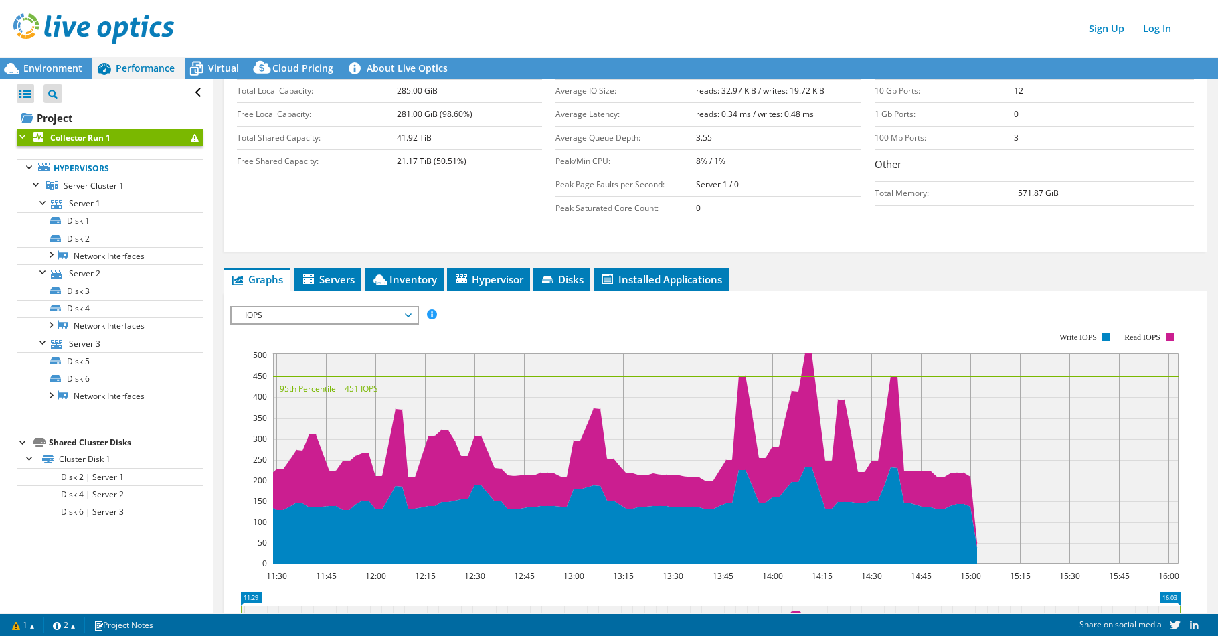
click at [402, 307] on span "IOPS" at bounding box center [324, 315] width 172 height 16
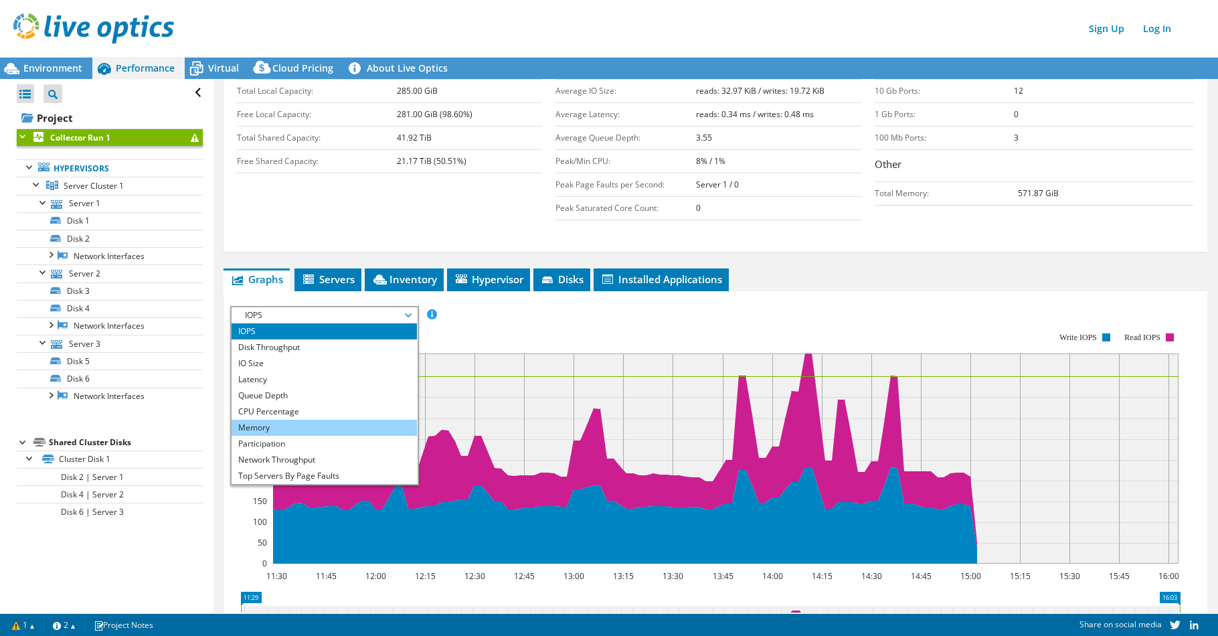
click at [321, 424] on li "Memory" at bounding box center [324, 428] width 185 height 16
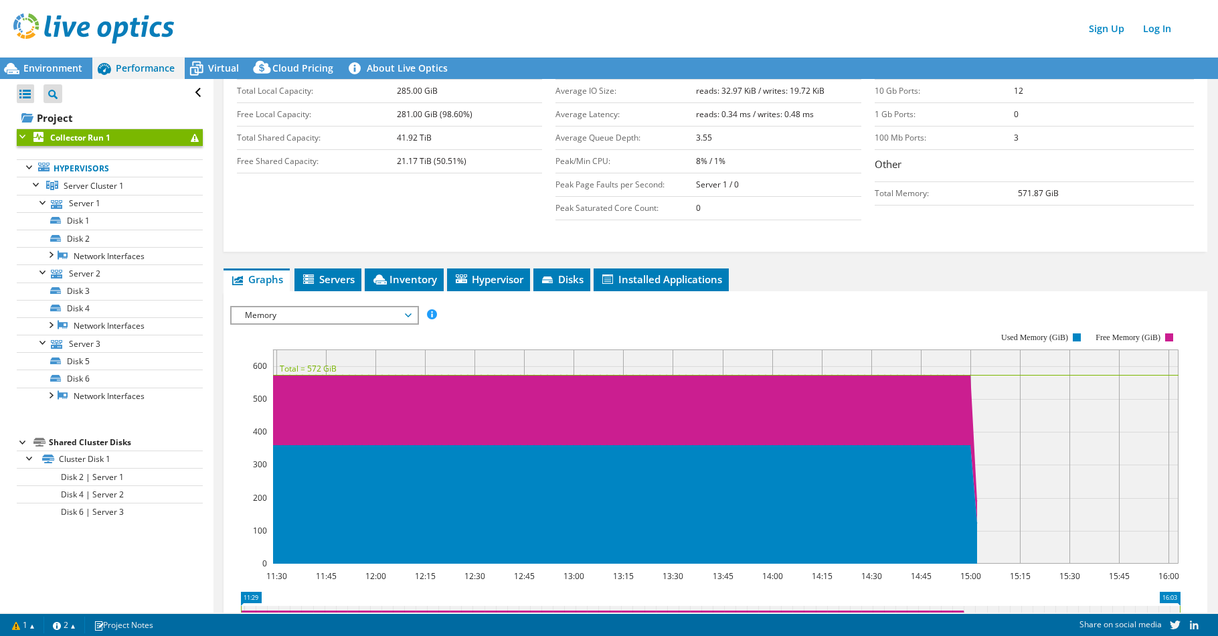
scroll to position [412, 0]
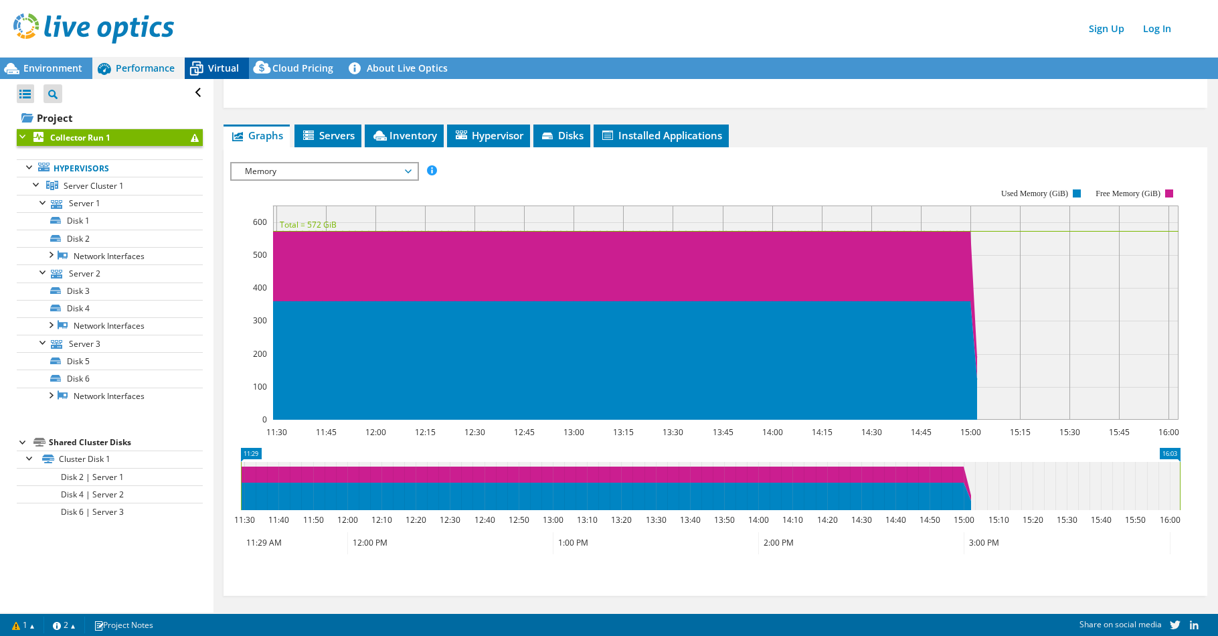
click at [216, 72] on span "Virtual" at bounding box center [223, 68] width 31 height 13
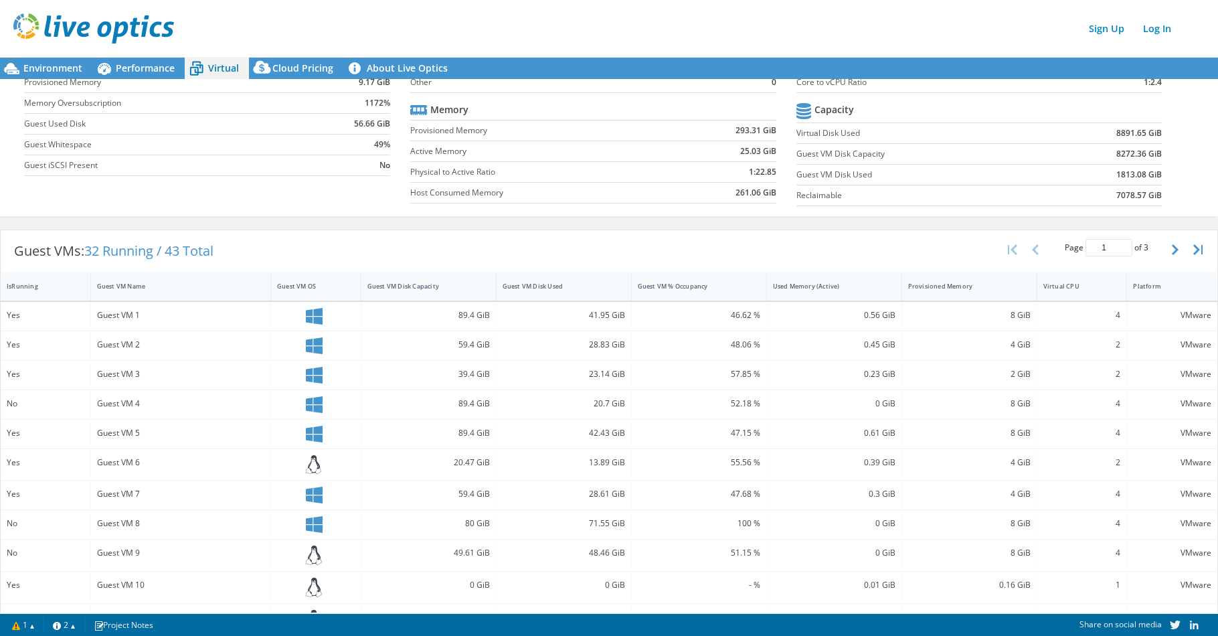
scroll to position [0, 0]
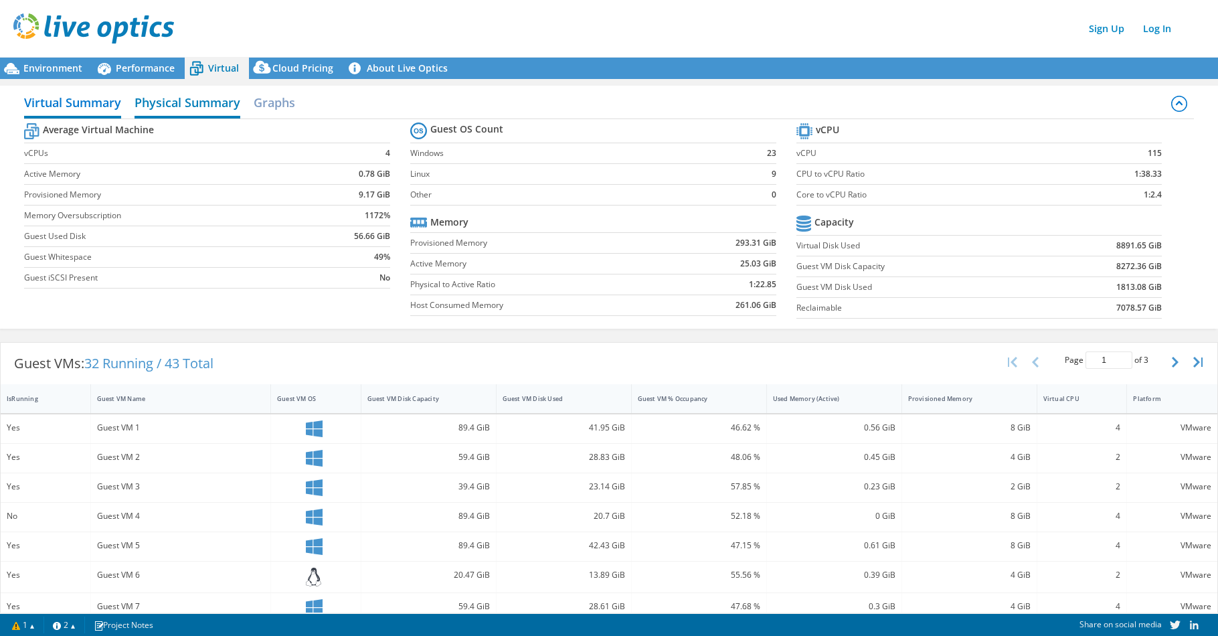
click at [190, 107] on h2 "Physical Summary" at bounding box center [188, 103] width 106 height 29
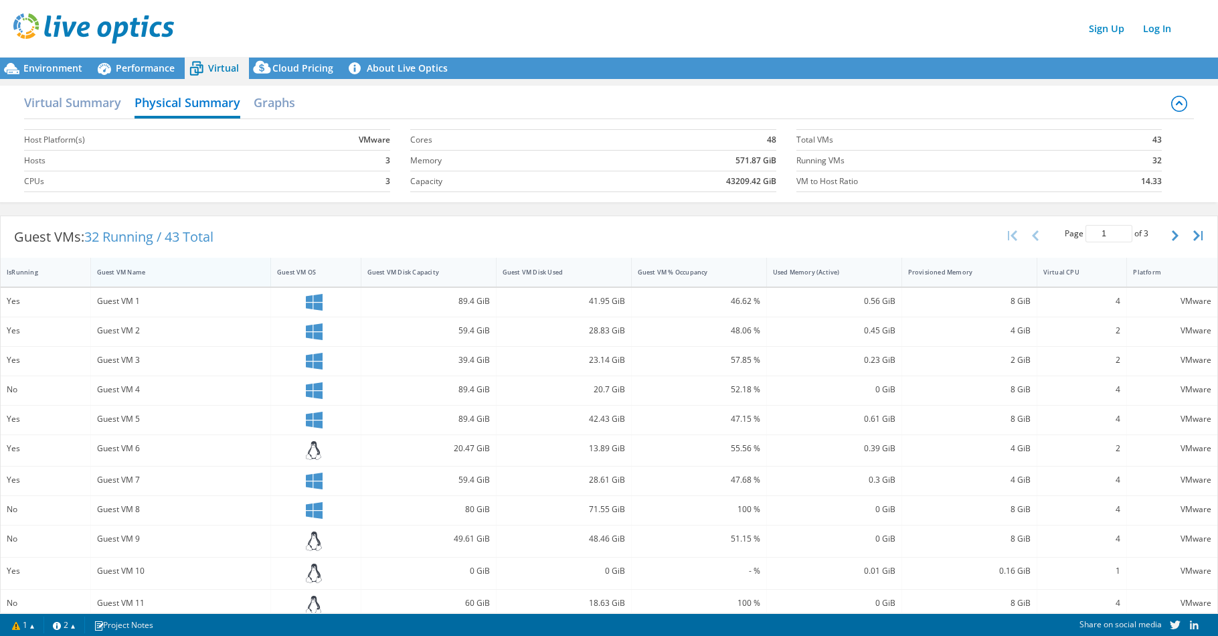
scroll to position [144, 0]
click at [108, 108] on h2 "Virtual Summary" at bounding box center [72, 103] width 97 height 29
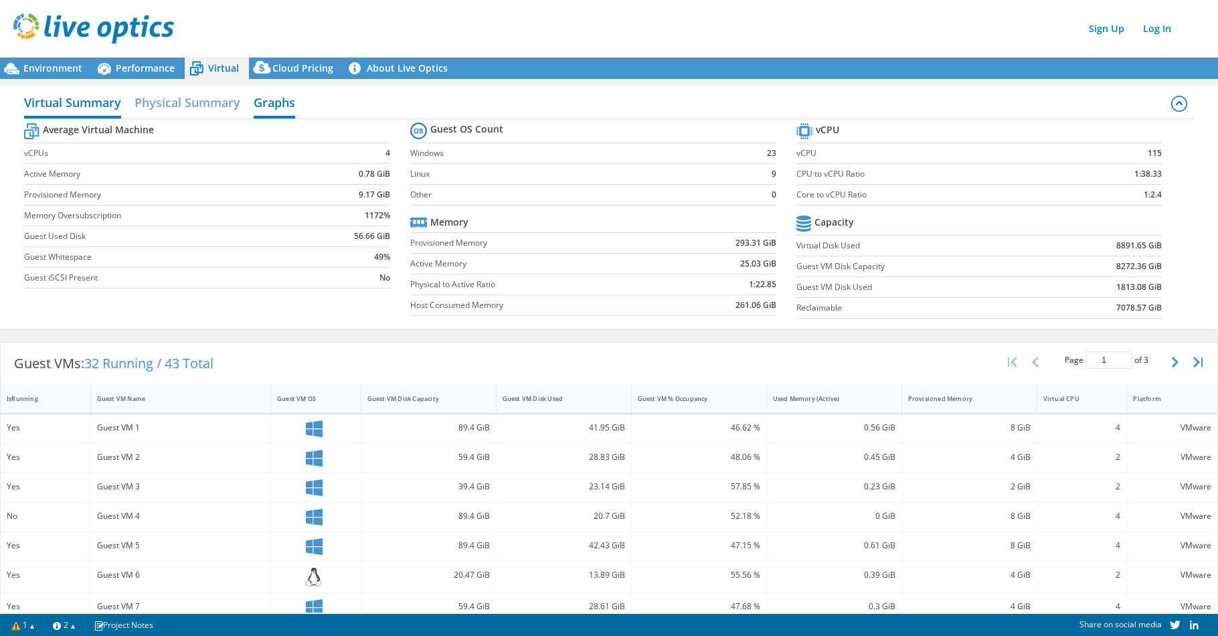
click at [259, 107] on h2 "Graphs" at bounding box center [274, 103] width 41 height 29
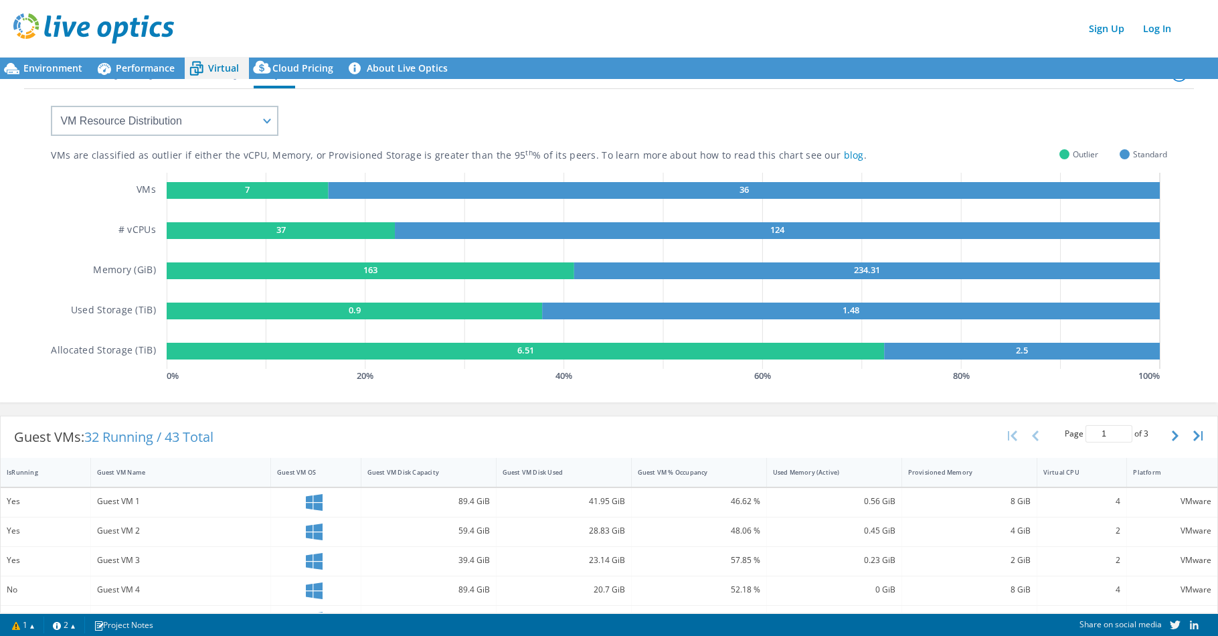
scroll to position [0, 0]
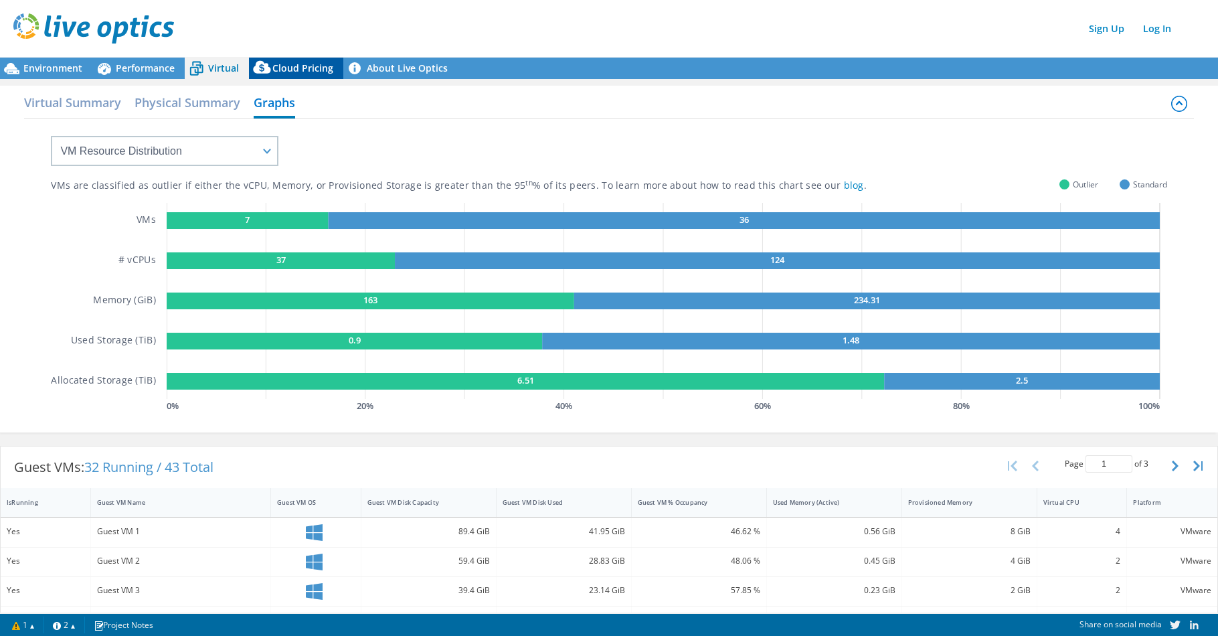
click at [317, 70] on span "Cloud Pricing" at bounding box center [302, 68] width 61 height 13
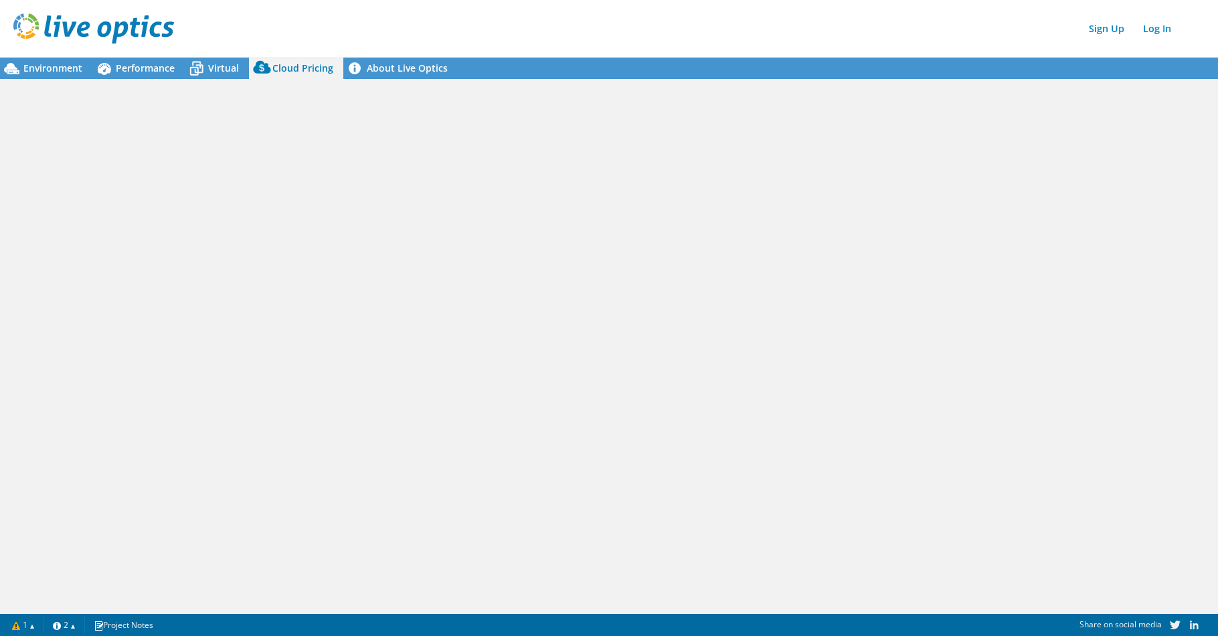
click at [317, 70] on span "Cloud Pricing" at bounding box center [302, 68] width 61 height 13
click at [383, 70] on link "About Live Optics" at bounding box center [400, 68] width 114 height 21
click at [37, 74] on span "Environment" at bounding box center [52, 68] width 59 height 13
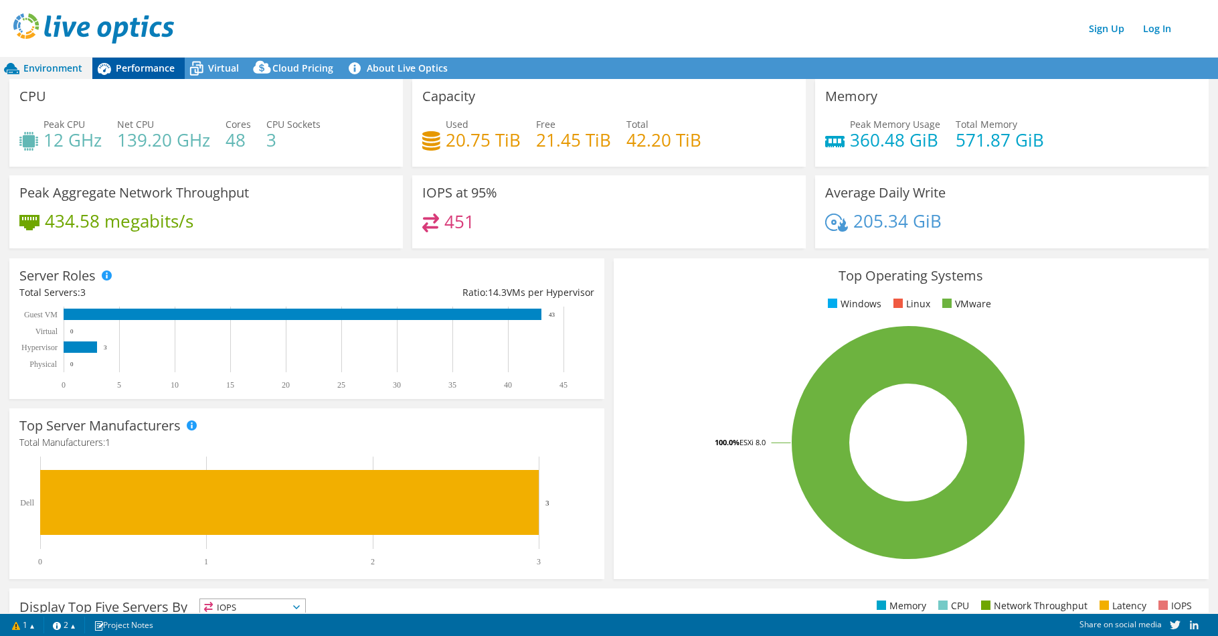
click at [111, 70] on icon at bounding box center [103, 68] width 23 height 23
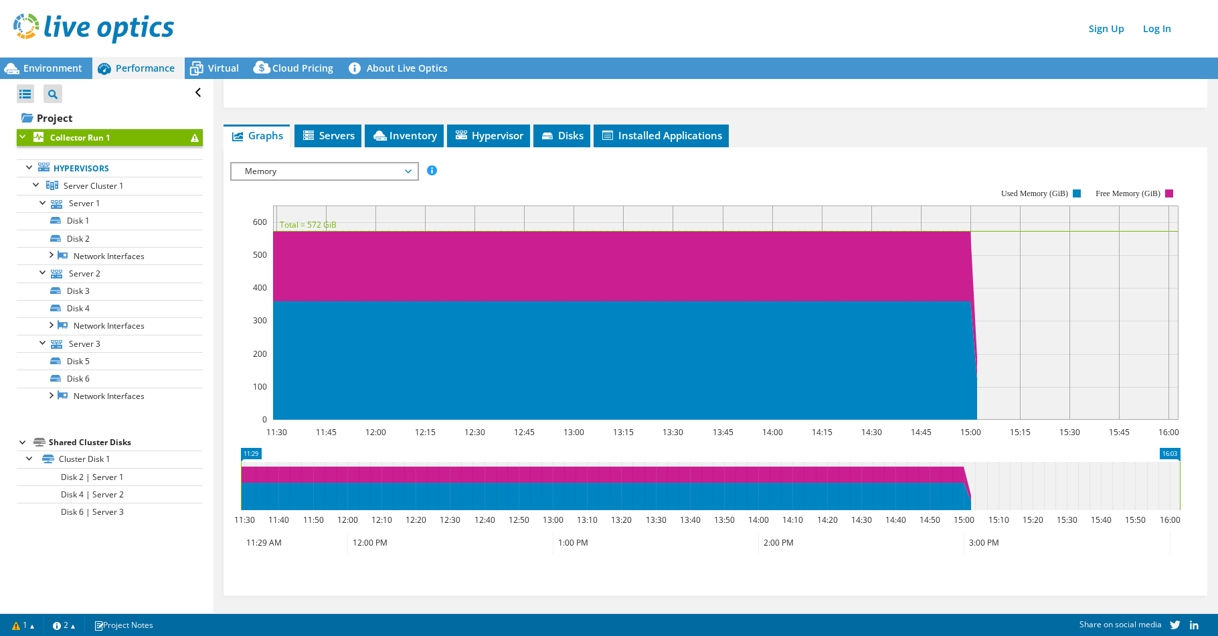
click at [394, 164] on span "Memory" at bounding box center [324, 171] width 172 height 16
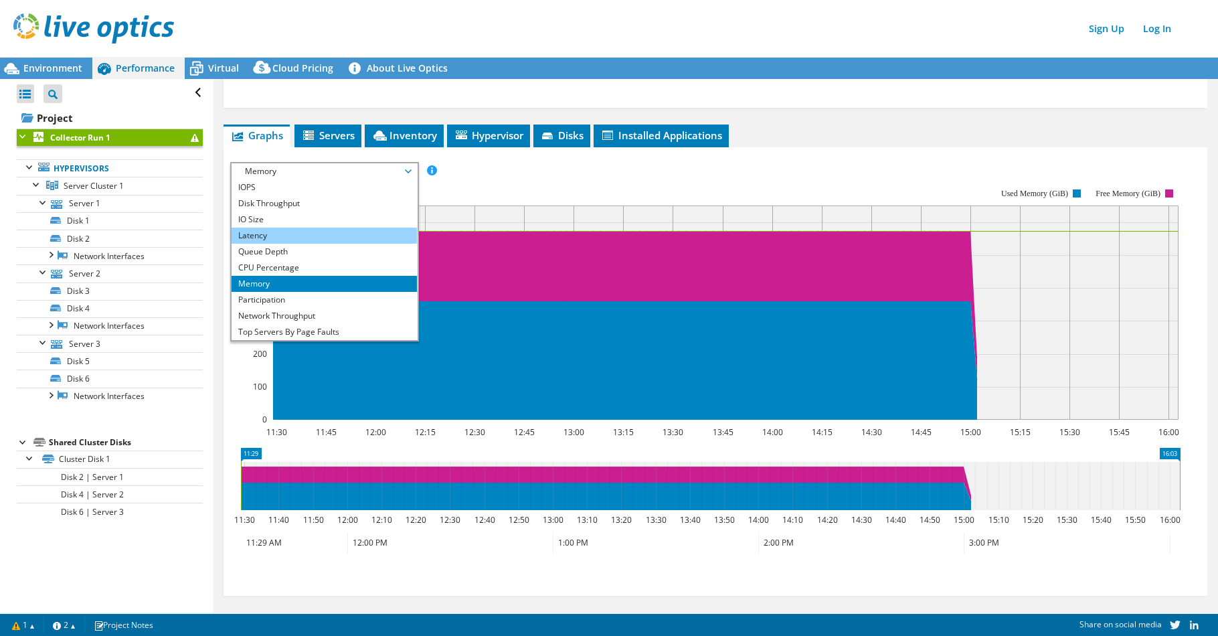
click at [274, 230] on li "Latency" at bounding box center [324, 236] width 185 height 16
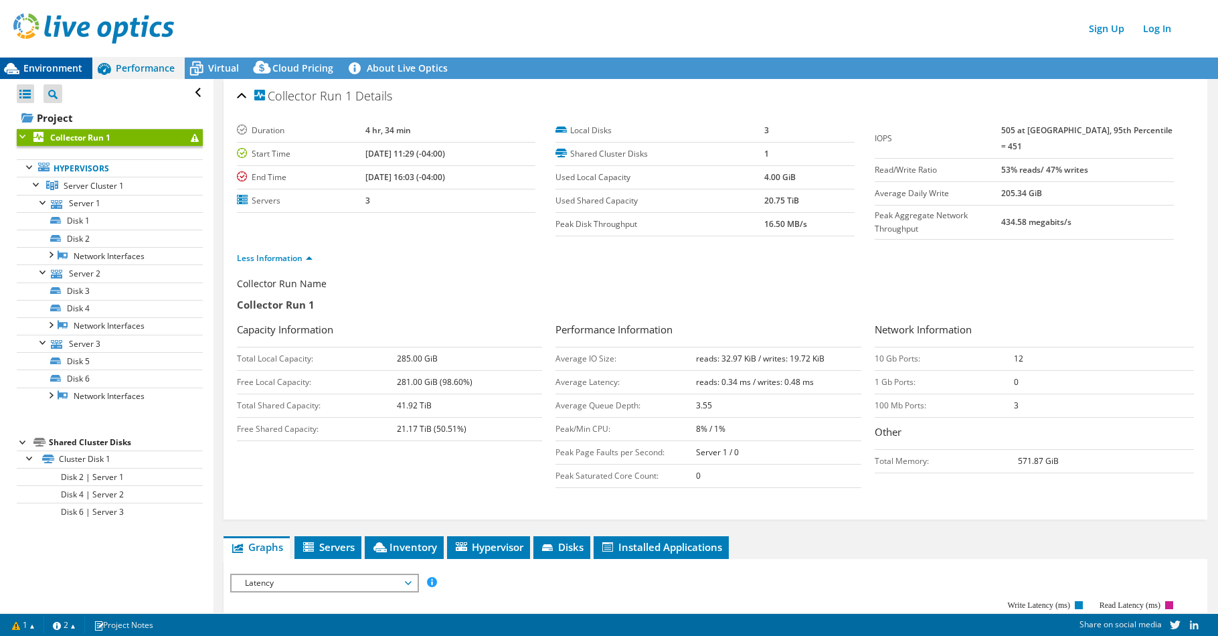
click at [46, 68] on span "Environment" at bounding box center [52, 68] width 59 height 13
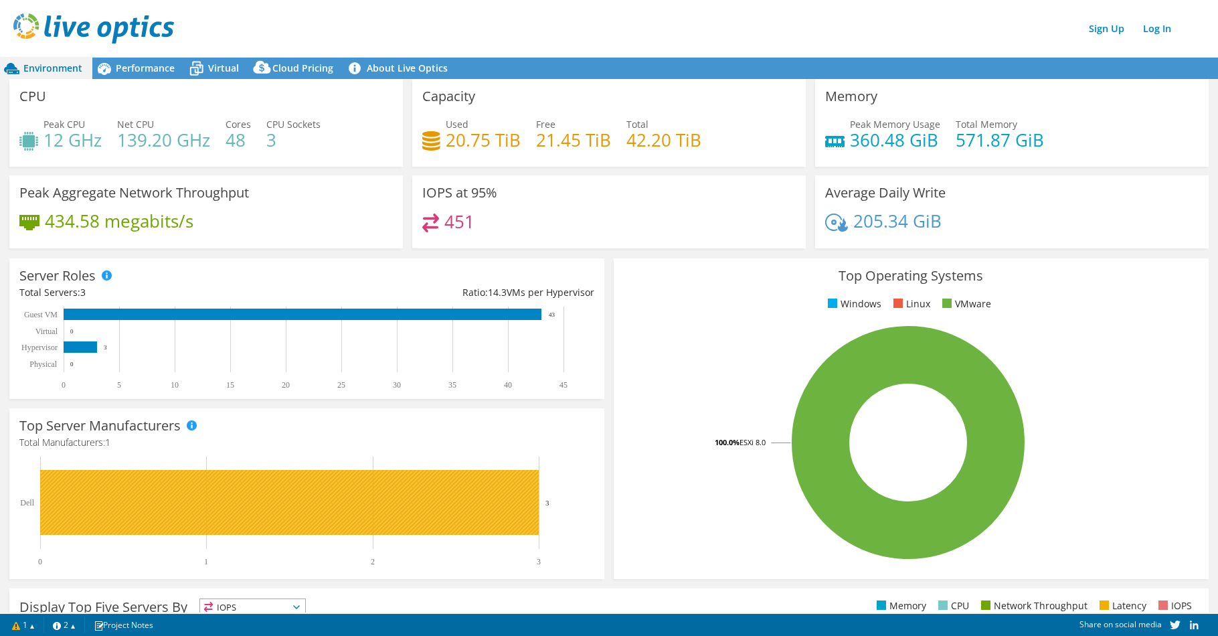
click at [298, 505] on rect at bounding box center [289, 502] width 499 height 65
